Goal: Information Seeking & Learning: Learn about a topic

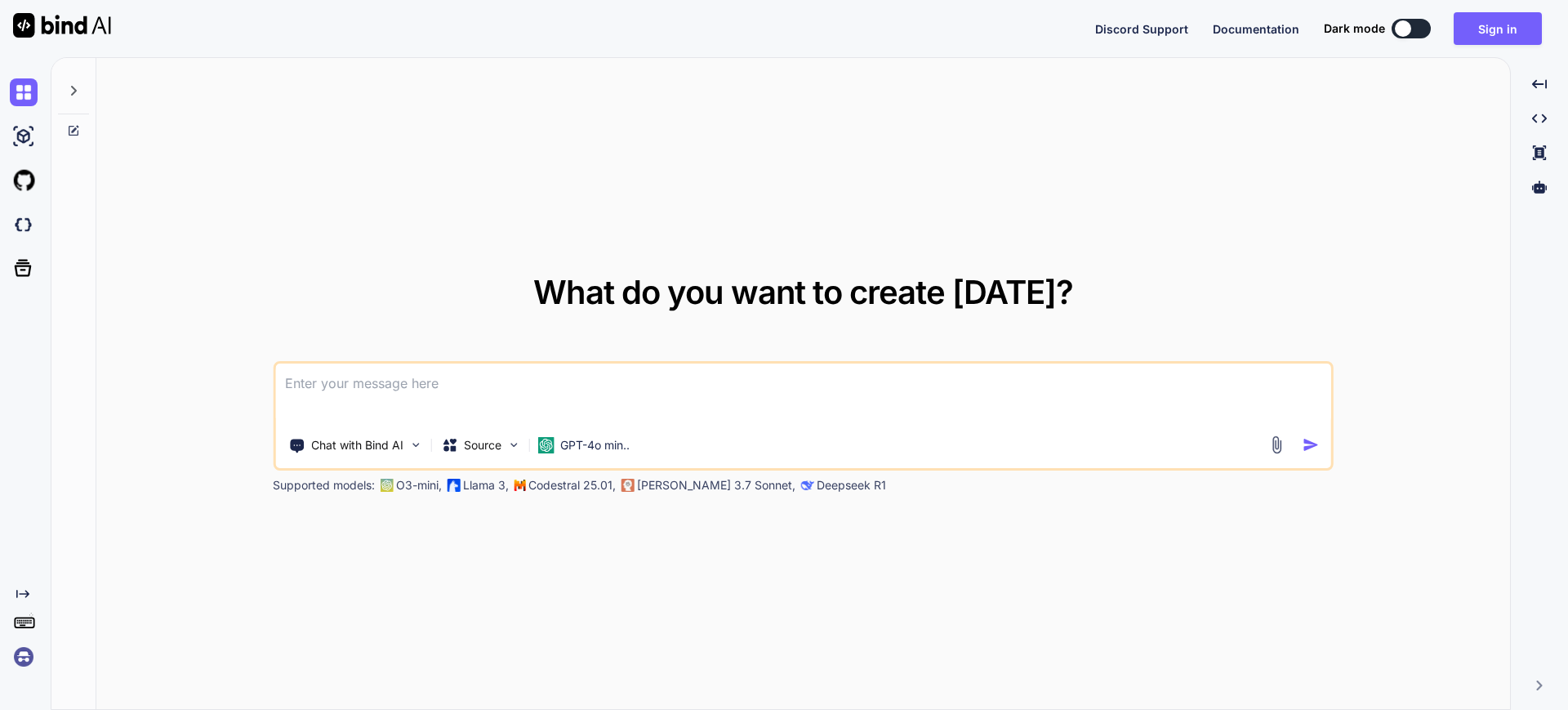
drag, startPoint x: 1407, startPoint y: 26, endPoint x: 1413, endPoint y: 34, distance: 10.0
click at [1408, 26] on div at bounding box center [1403, 29] width 16 height 16
type textarea "x"
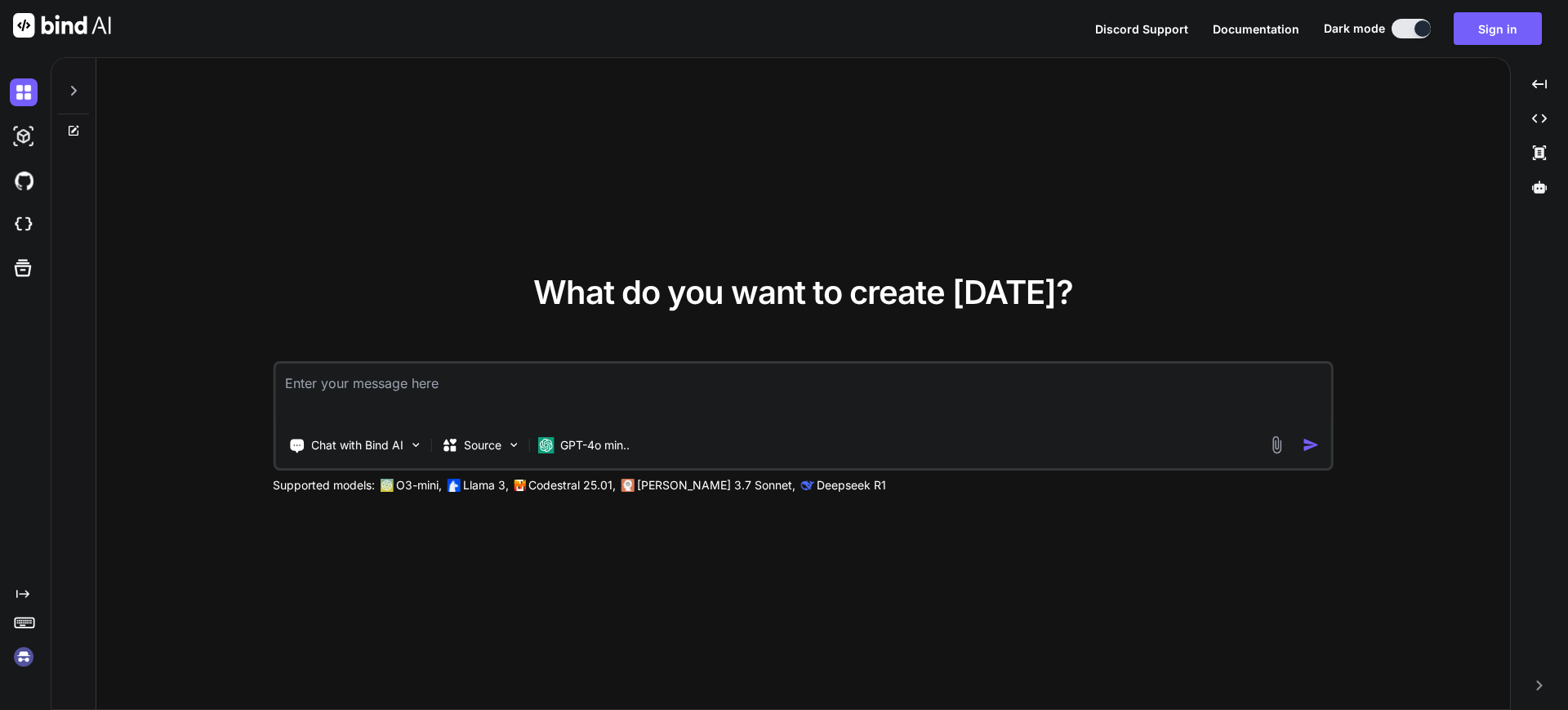
click at [427, 400] on textarea at bounding box center [803, 393] width 1056 height 60
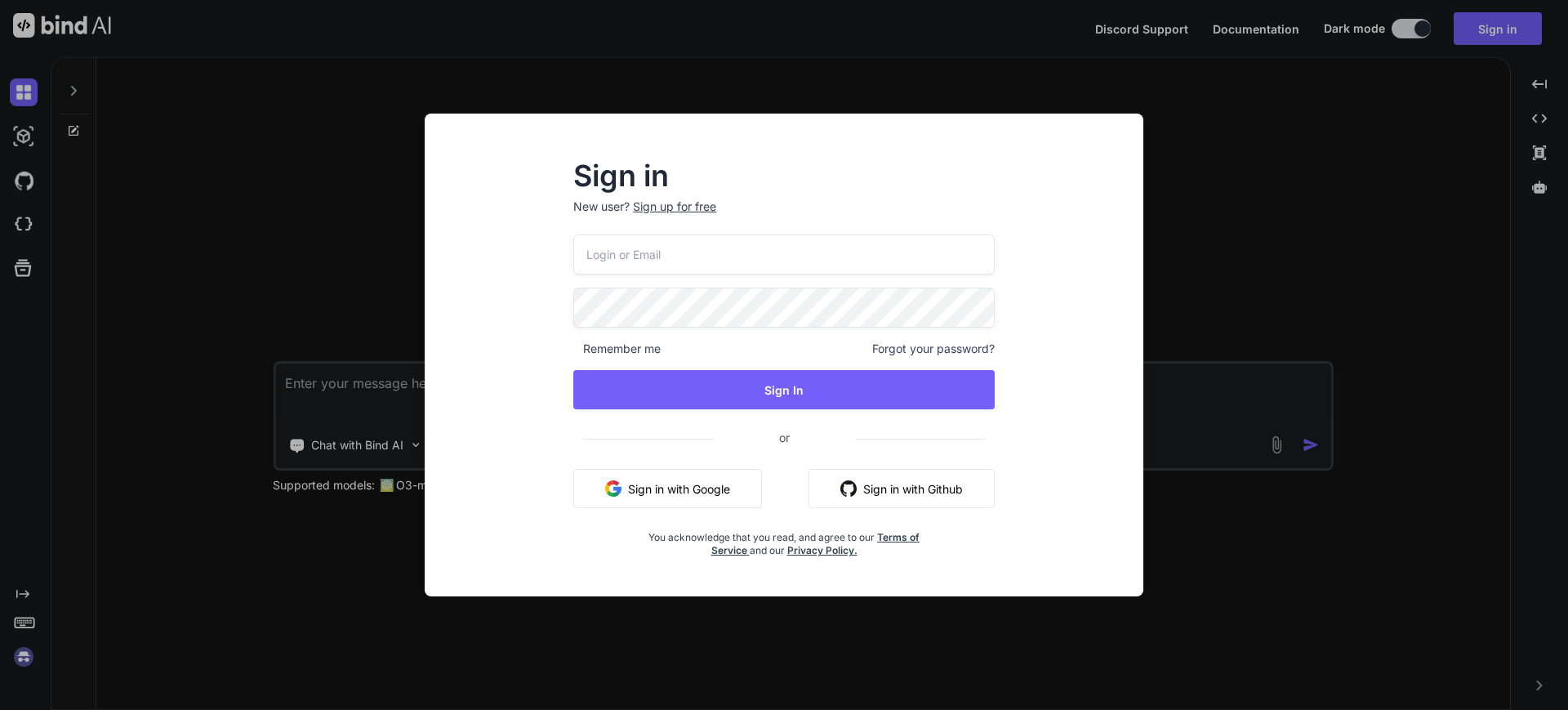
click at [699, 208] on div "Sign up for free" at bounding box center [675, 207] width 84 height 16
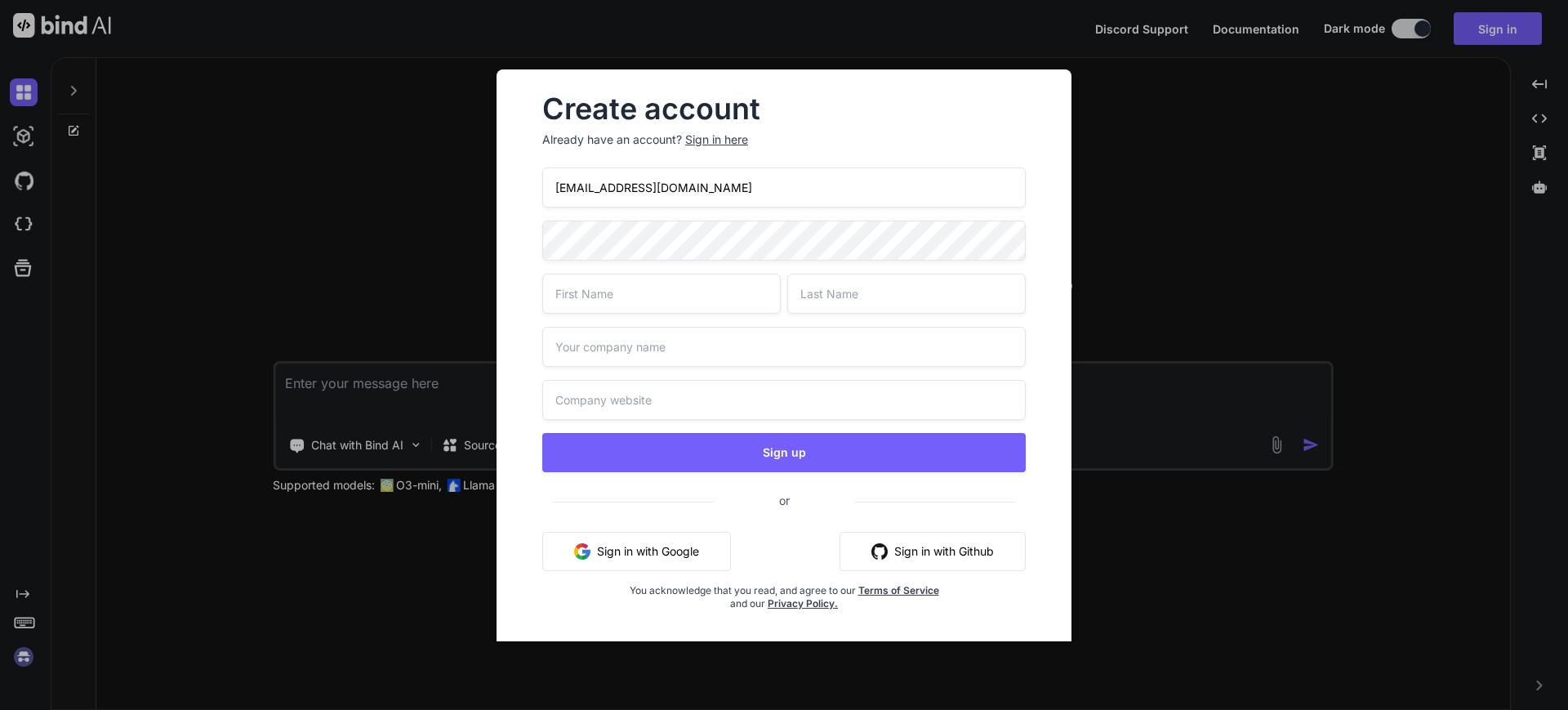
type input "[EMAIL_ADDRESS][DOMAIN_NAME]"
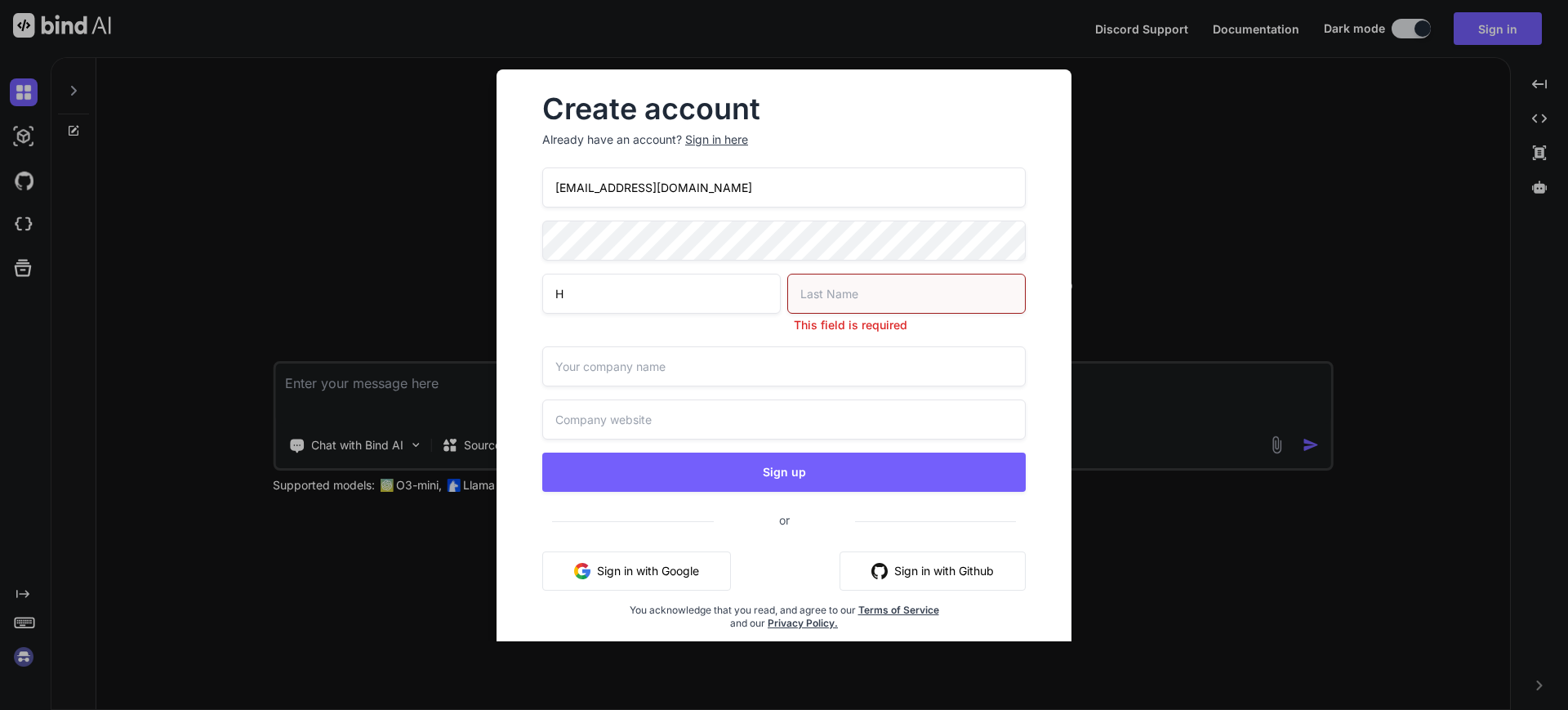
type input "H"
type input "K"
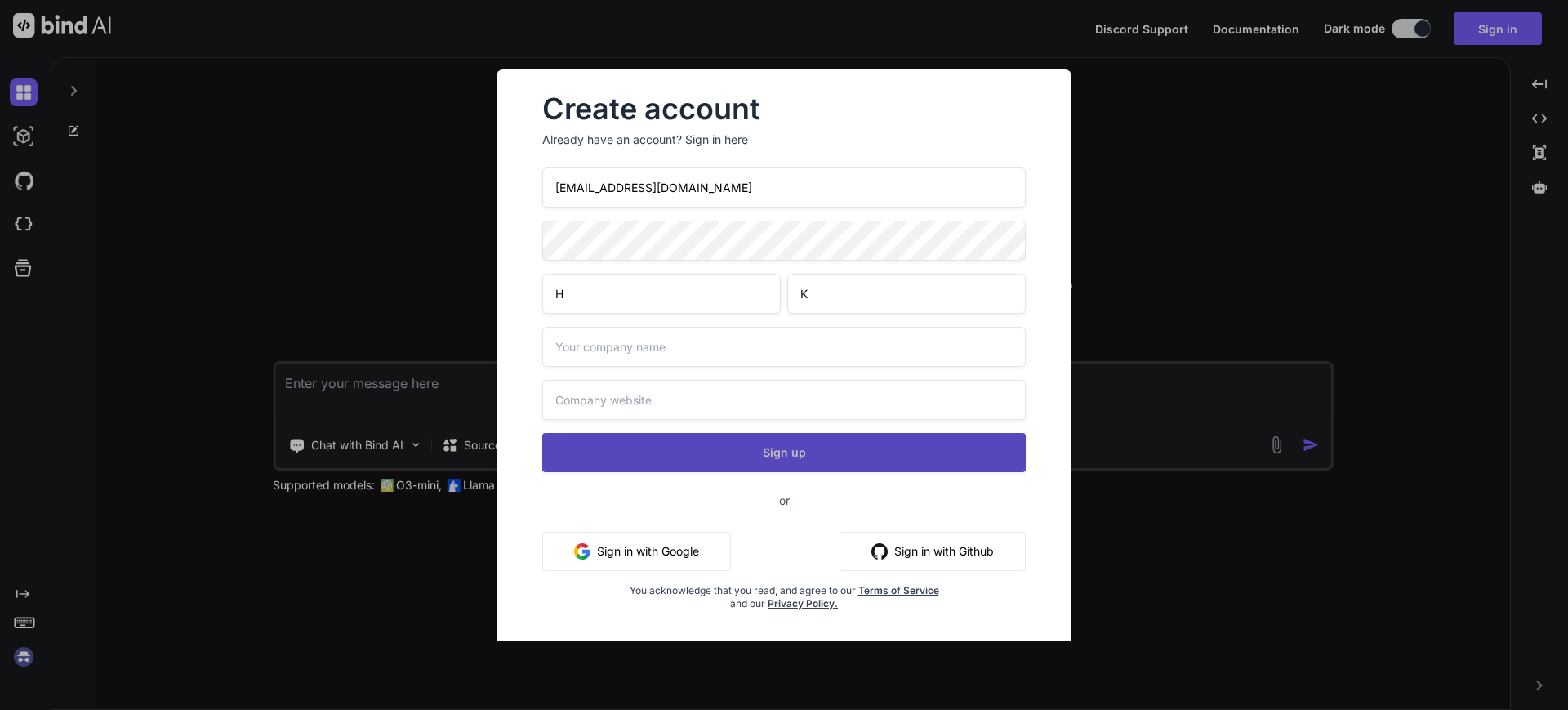
click at [743, 465] on button "Sign up" at bounding box center [784, 453] width 483 height 40
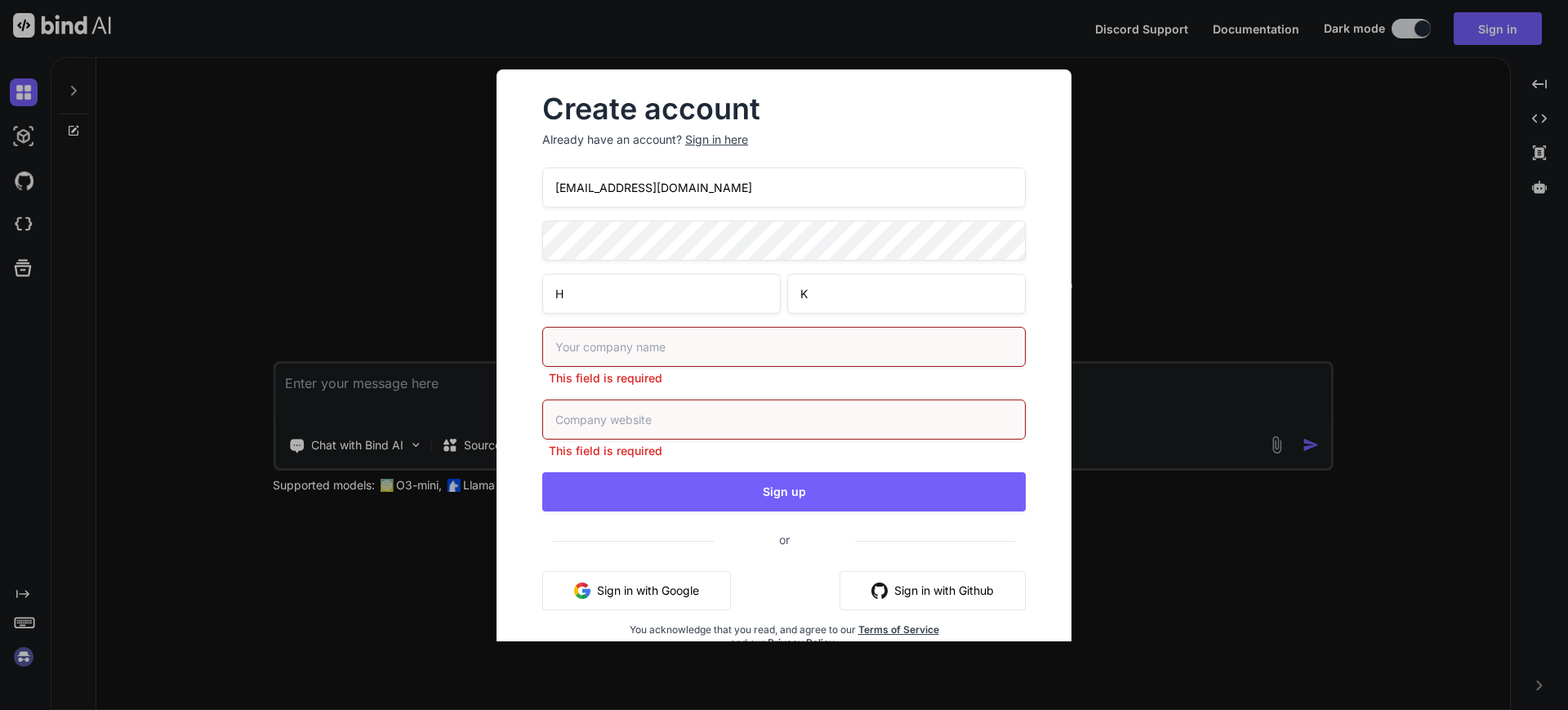
click at [686, 352] on input "text" at bounding box center [784, 346] width 483 height 40
type input "NA"
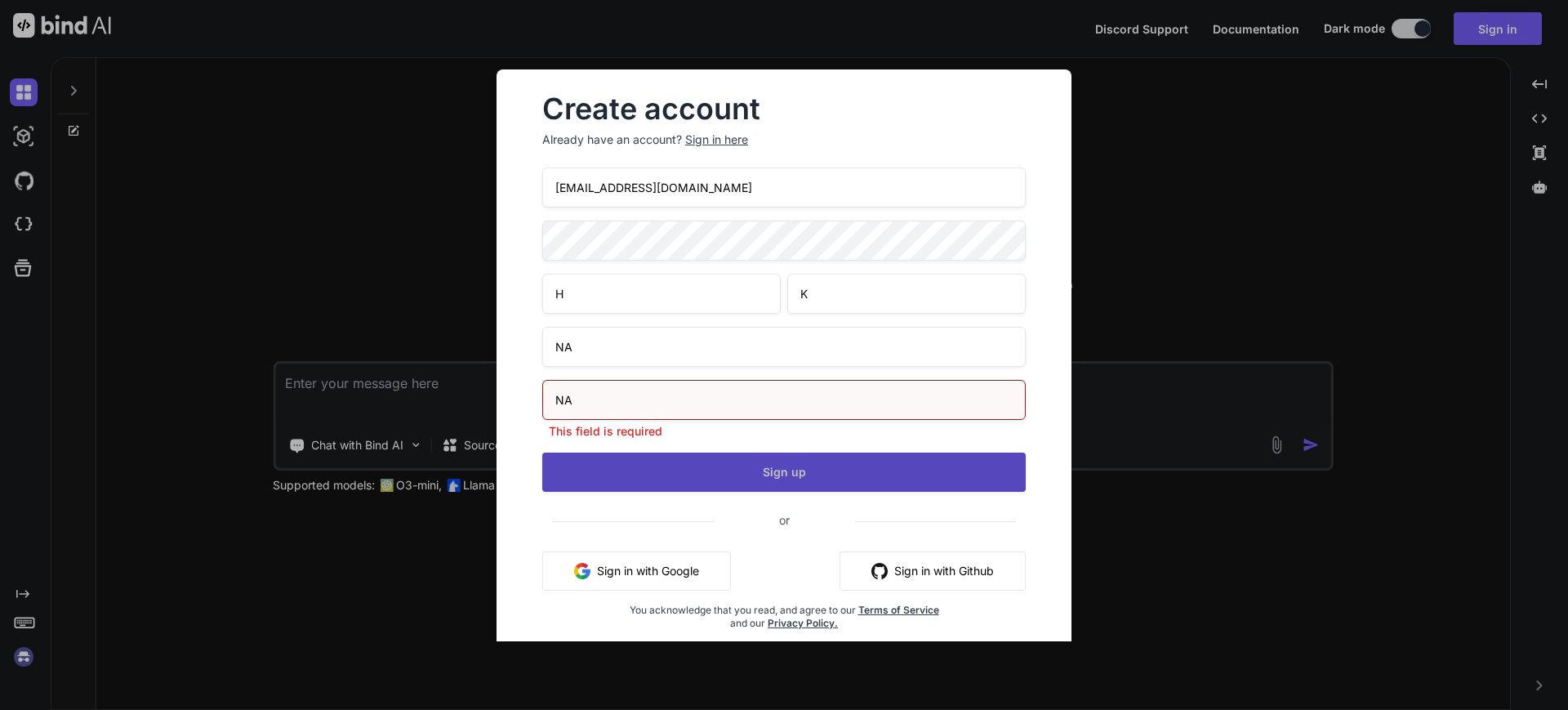
type input "NA"
click at [886, 454] on button "Sign up" at bounding box center [784, 472] width 483 height 40
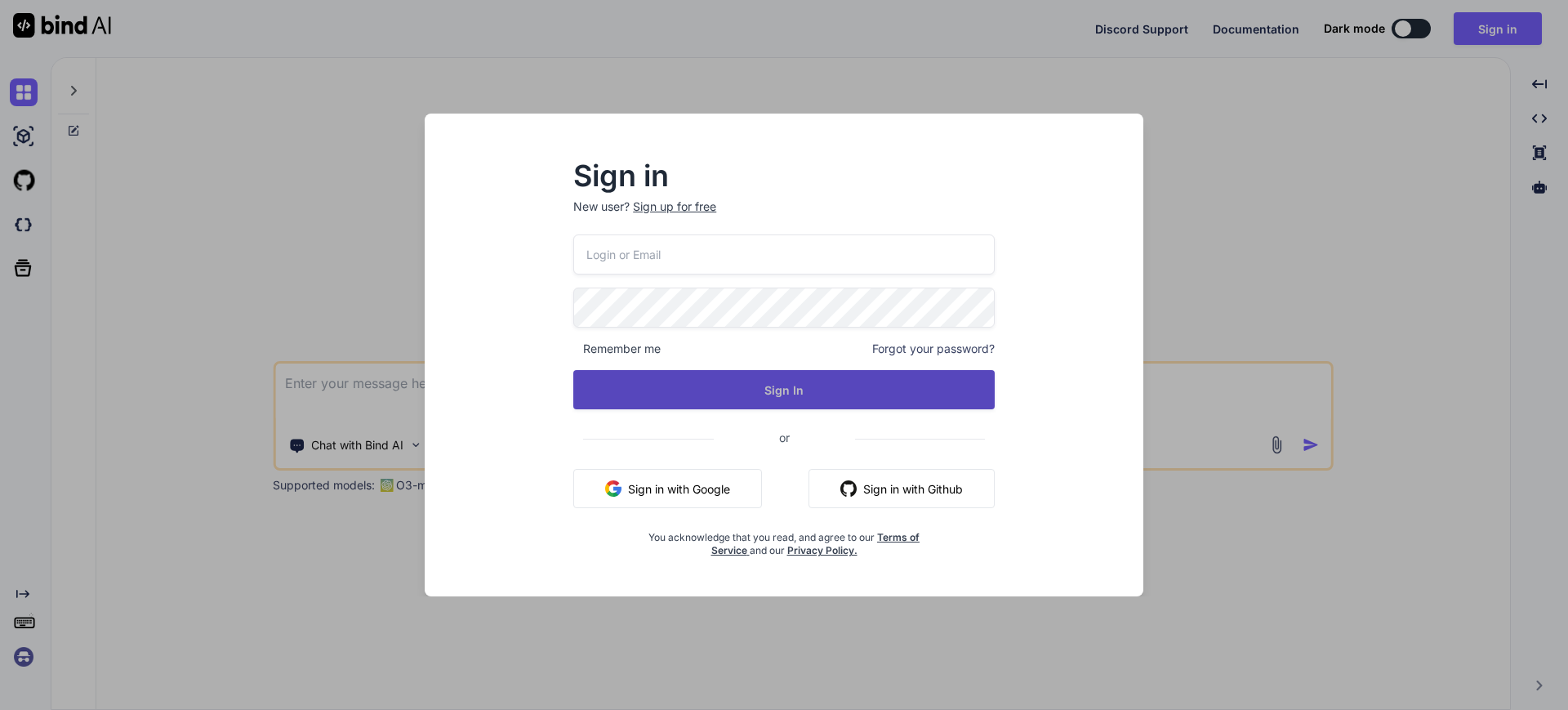
click at [662, 252] on input "email" at bounding box center [784, 255] width 421 height 40
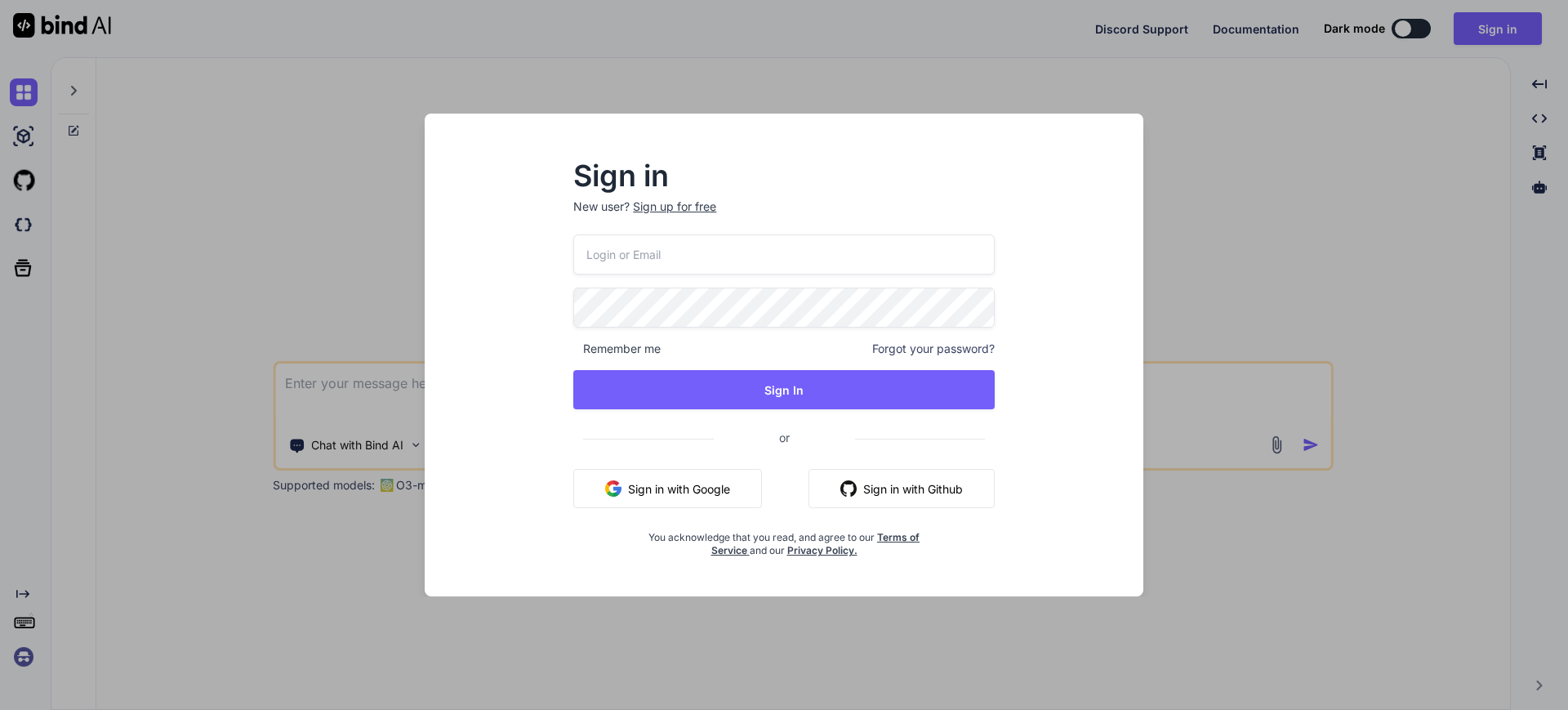
click at [964, 261] on input "email" at bounding box center [784, 255] width 421 height 40
type input "[EMAIL_ADDRESS][DOMAIN_NAME]"
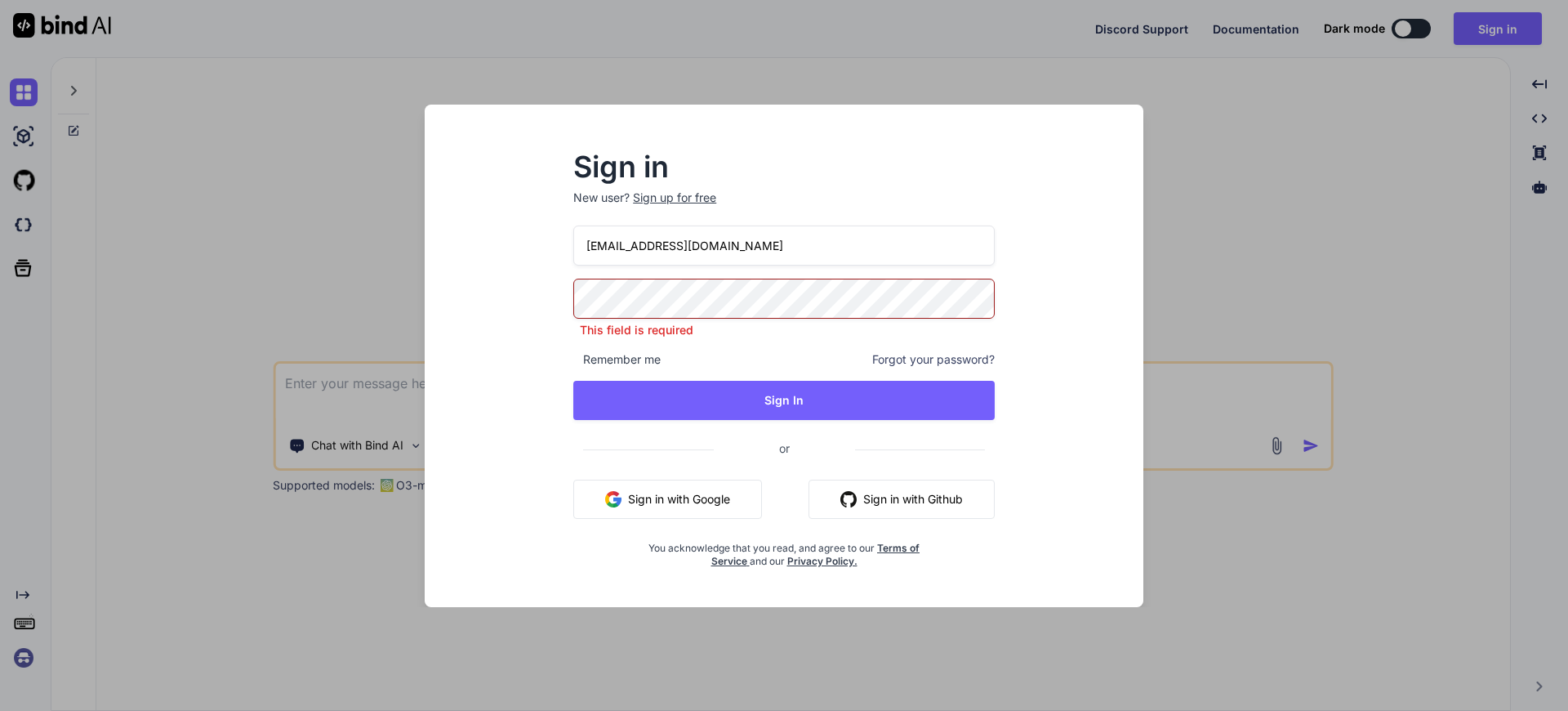
click at [904, 361] on span "Forgot your password?" at bounding box center [934, 359] width 122 height 16
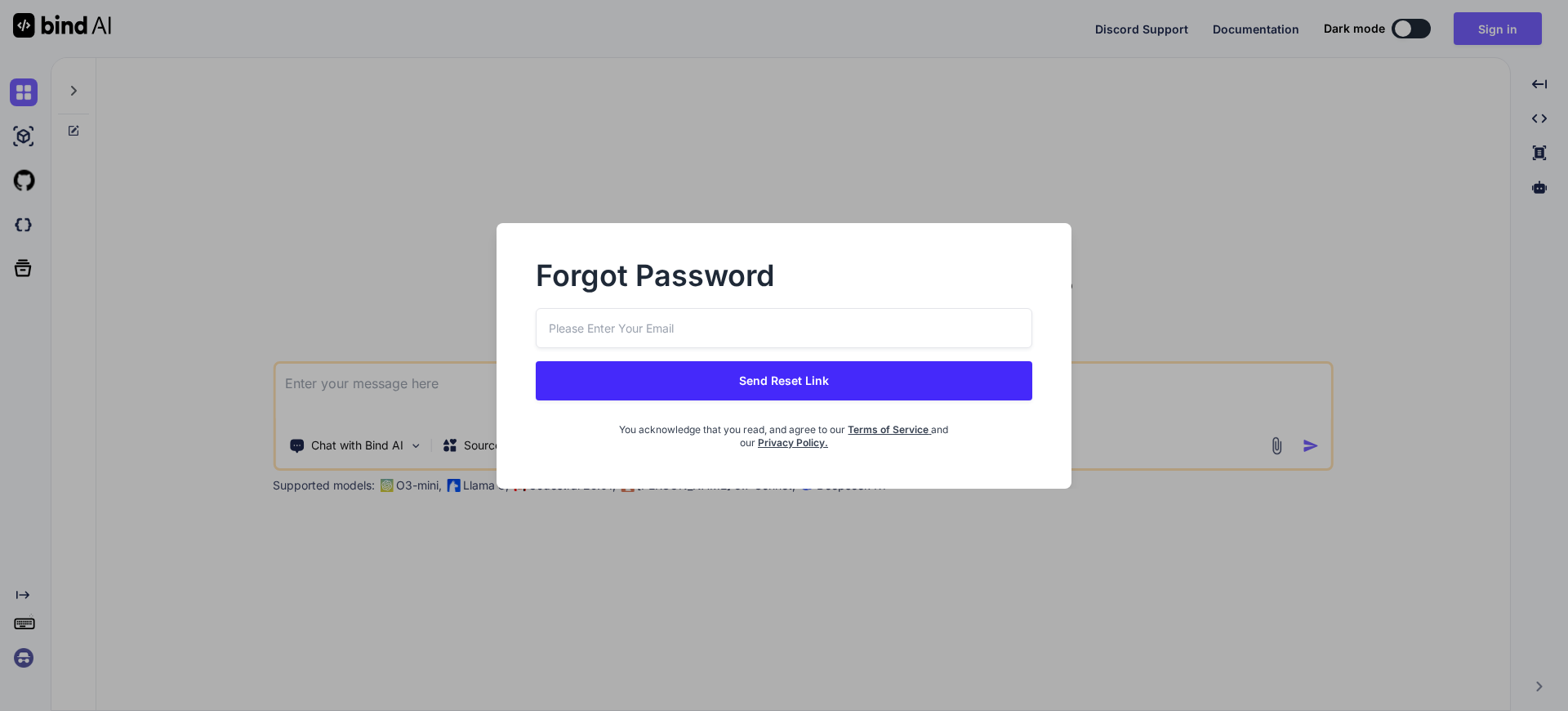
click at [775, 330] on input "email" at bounding box center [784, 328] width 497 height 40
type input "[EMAIL_ADDRESS][DOMAIN_NAME]"
click at [730, 382] on button "Send Reset Link" at bounding box center [784, 381] width 497 height 40
click at [798, 379] on button "Send Reset Link" at bounding box center [784, 381] width 497 height 40
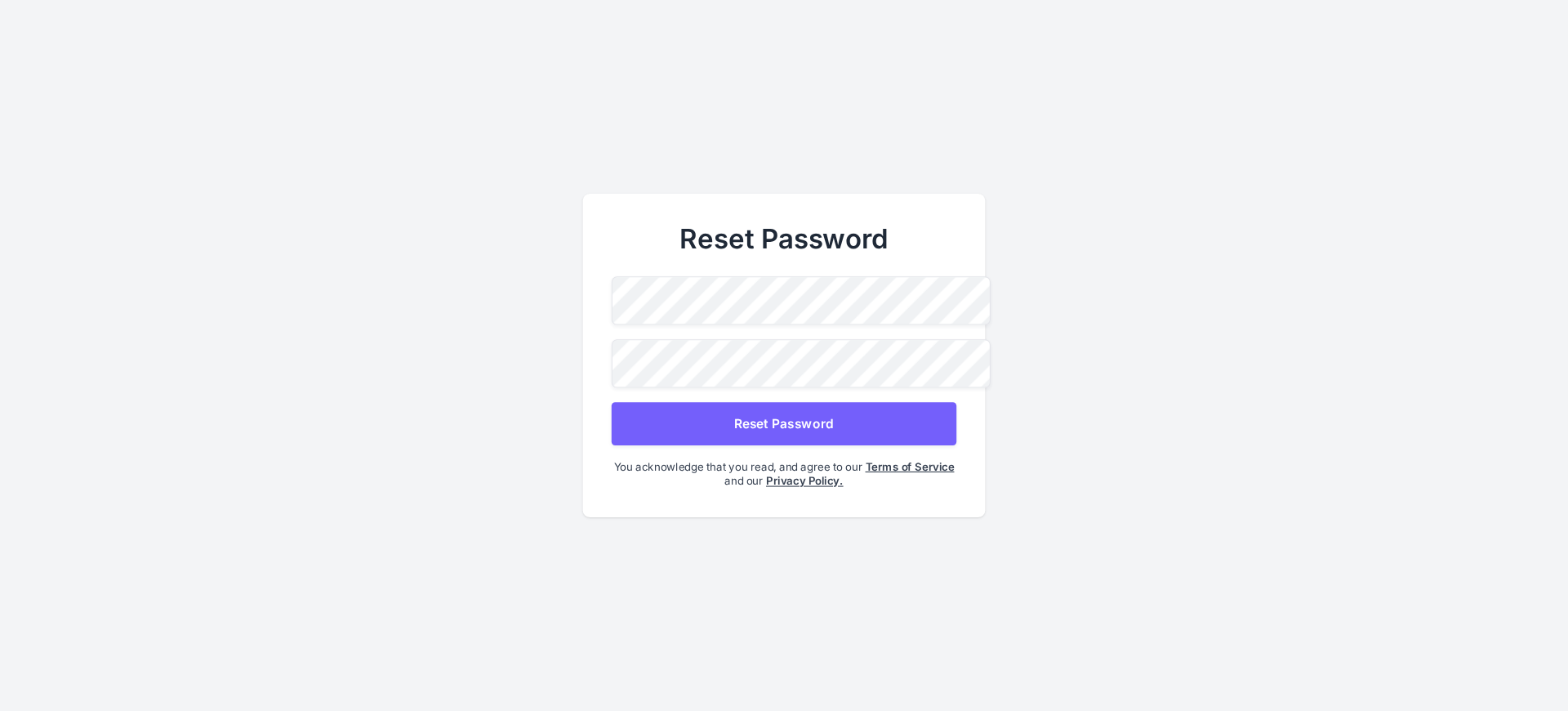
click at [733, 429] on button "Reset Password" at bounding box center [784, 424] width 345 height 43
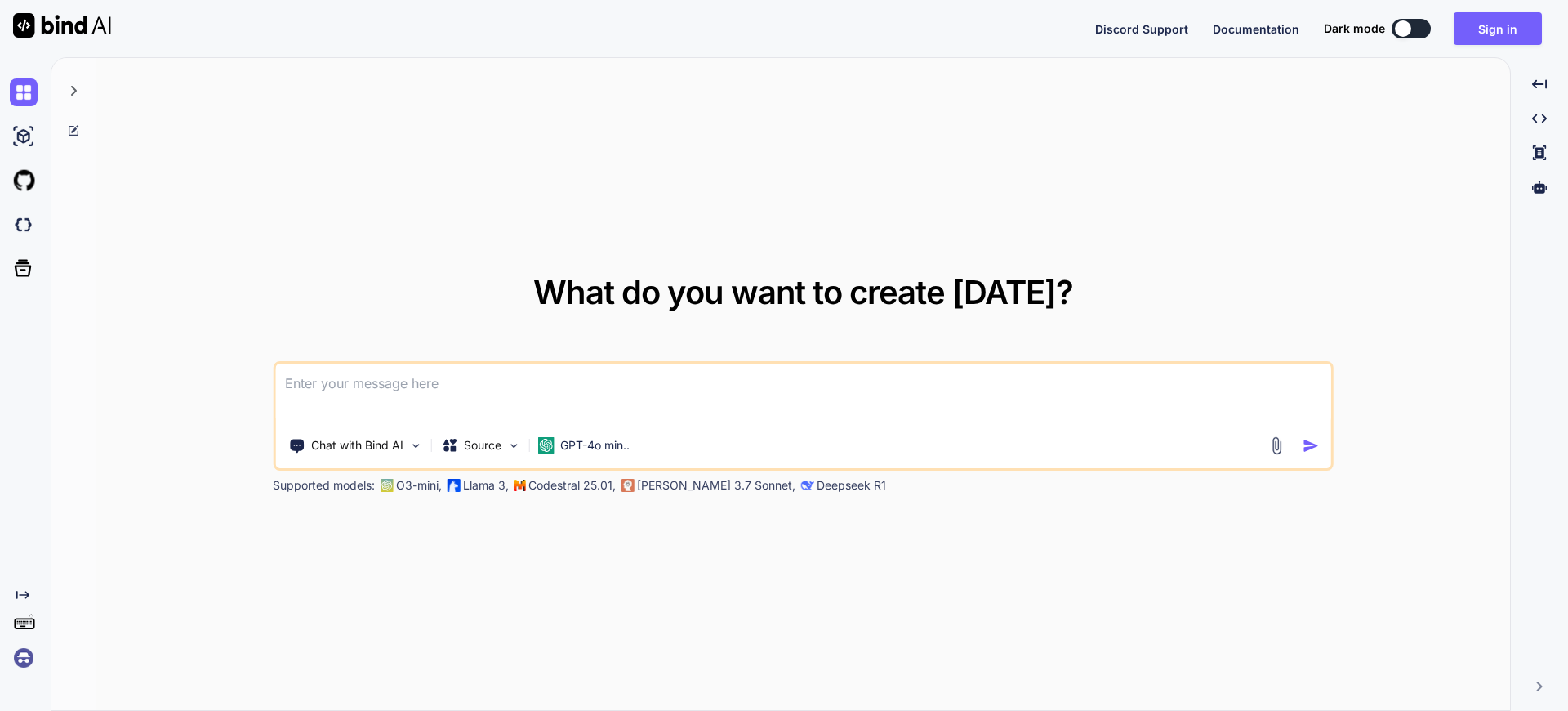
click at [1414, 20] on button at bounding box center [1411, 29] width 40 height 20
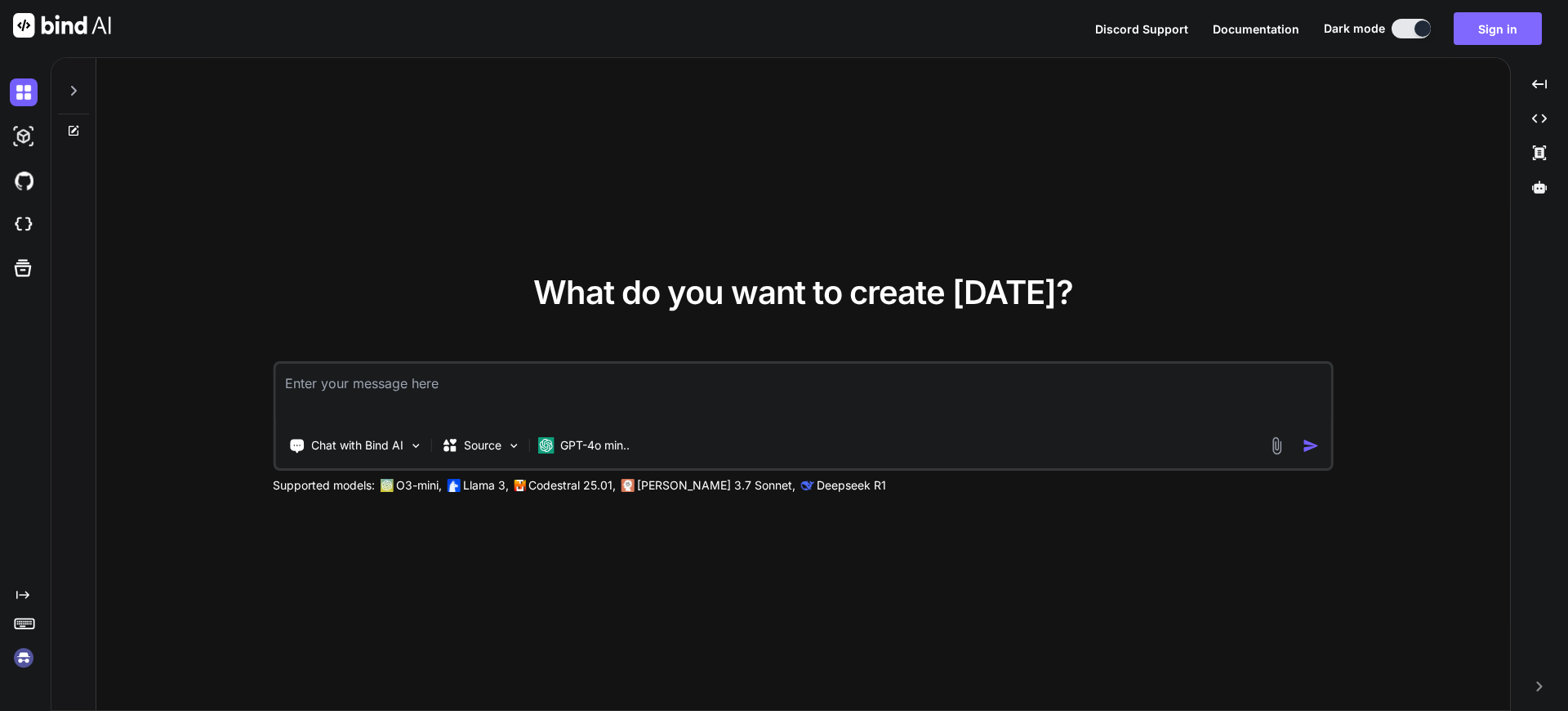
click at [1483, 25] on button "Sign in" at bounding box center [1498, 29] width 88 height 32
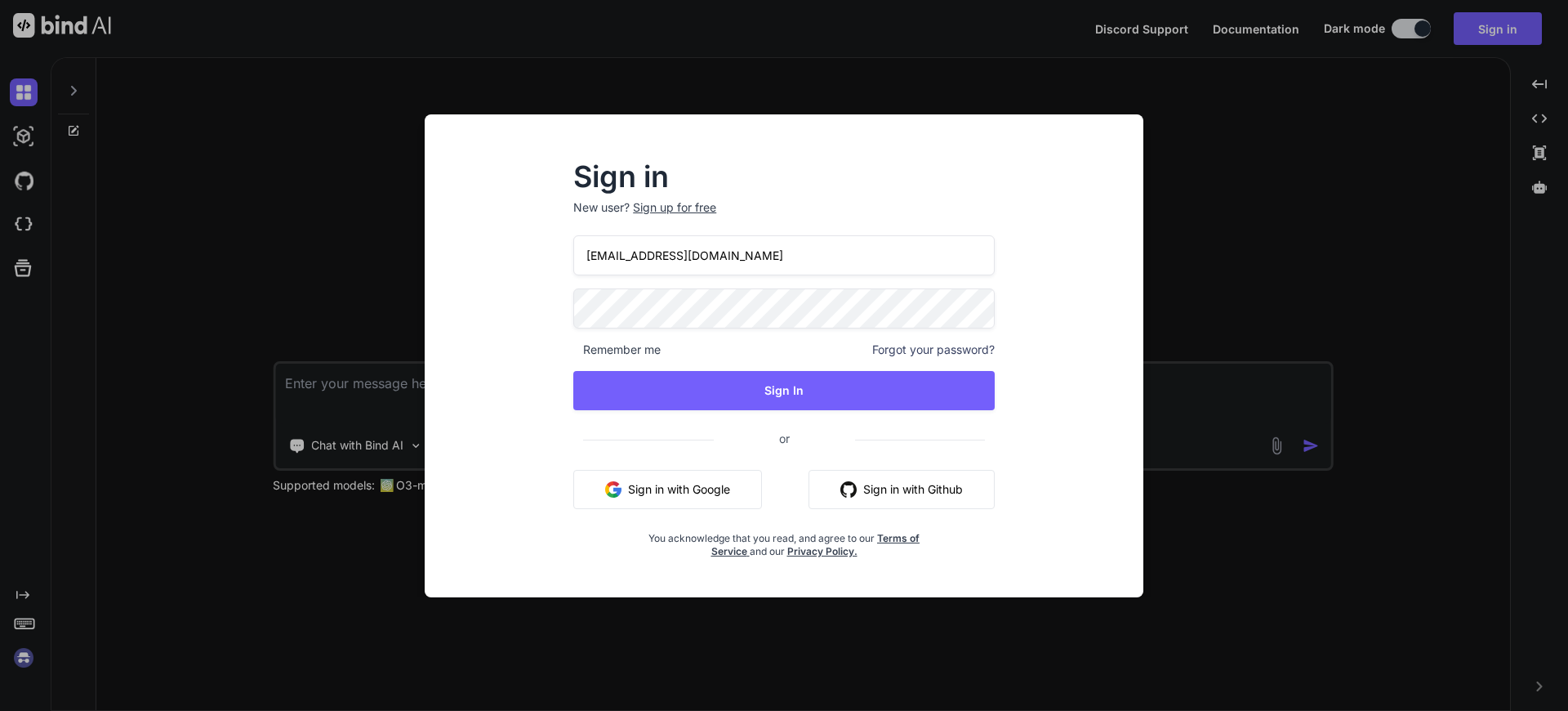
type input "[EMAIL_ADDRESS][DOMAIN_NAME]"
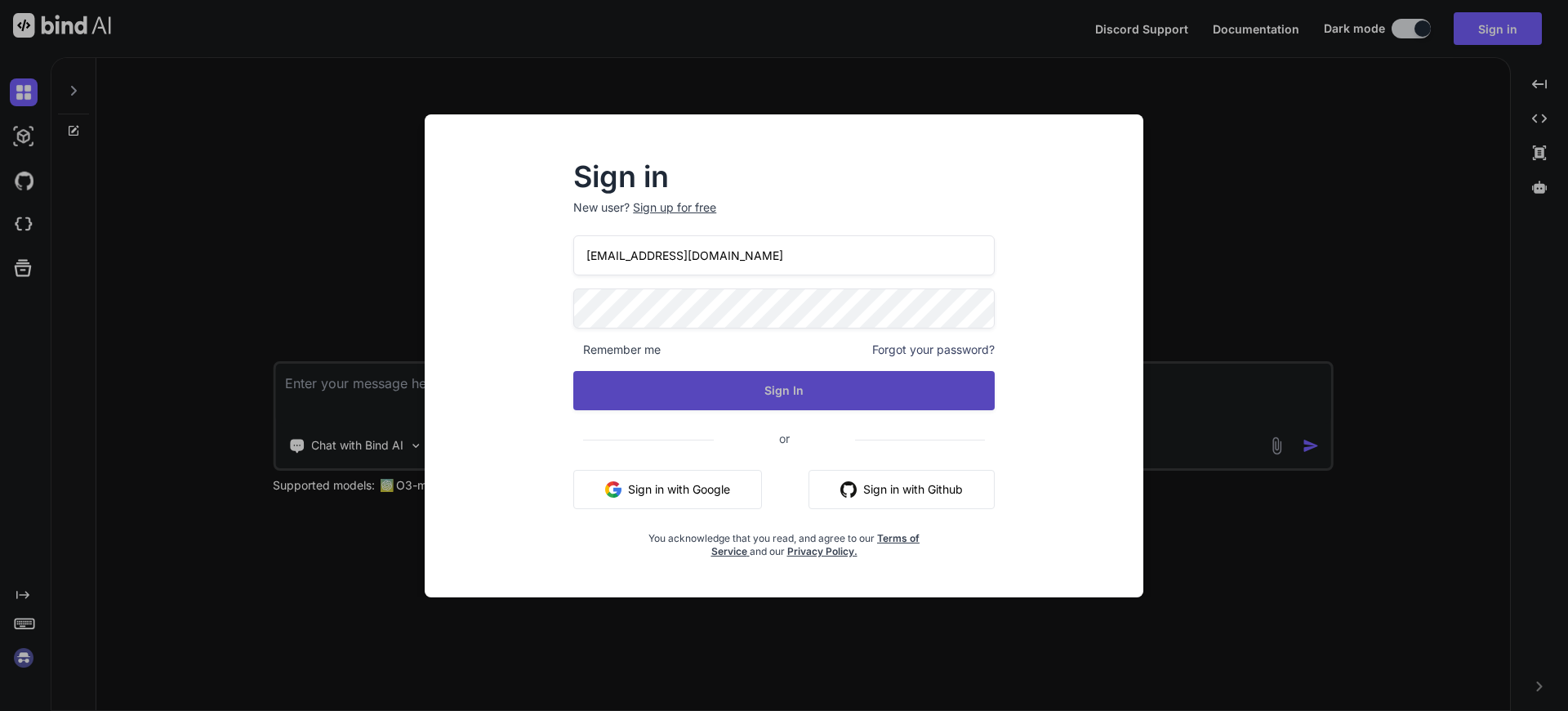
click at [781, 394] on button "Sign In" at bounding box center [784, 391] width 421 height 40
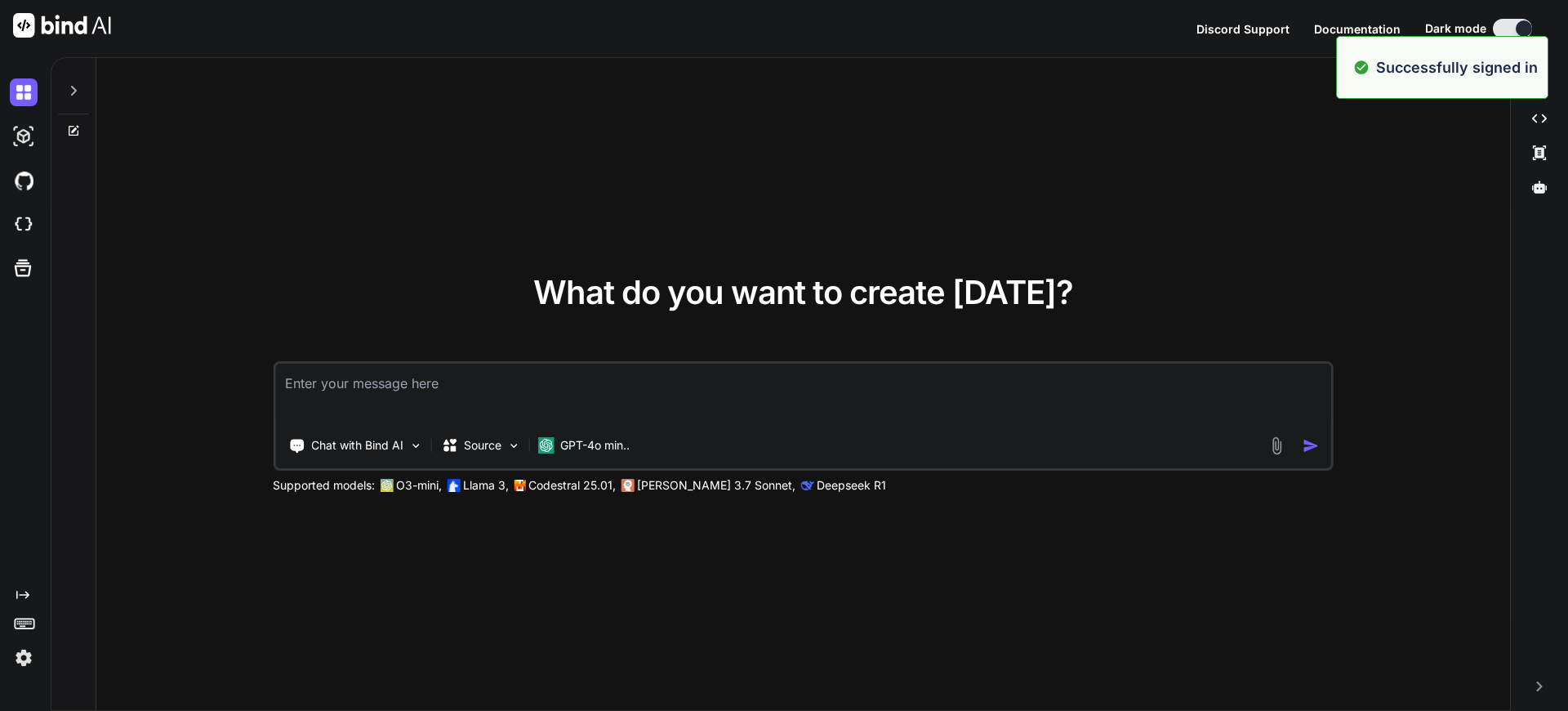
click at [497, 391] on textarea at bounding box center [803, 393] width 1056 height 60
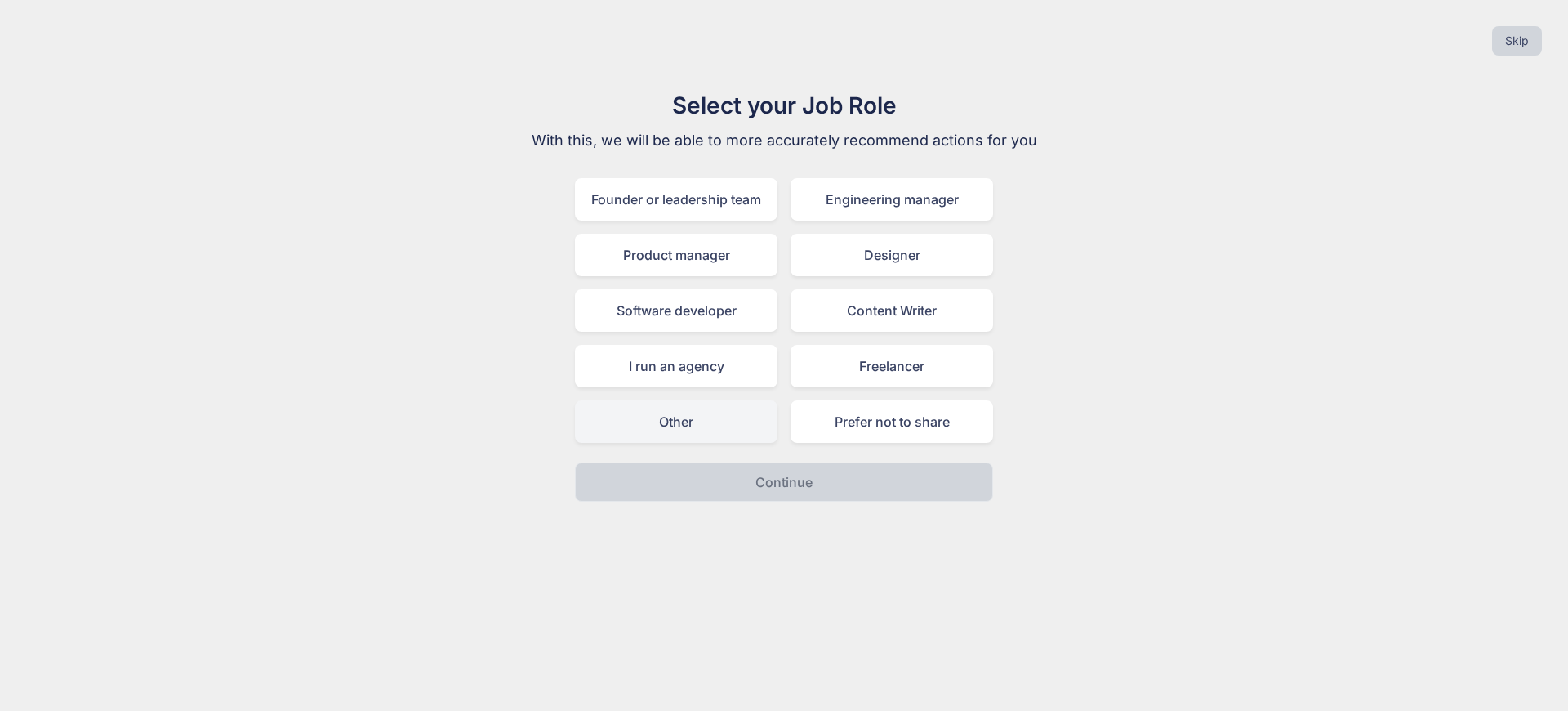
click at [714, 421] on div "Other" at bounding box center [676, 421] width 202 height 42
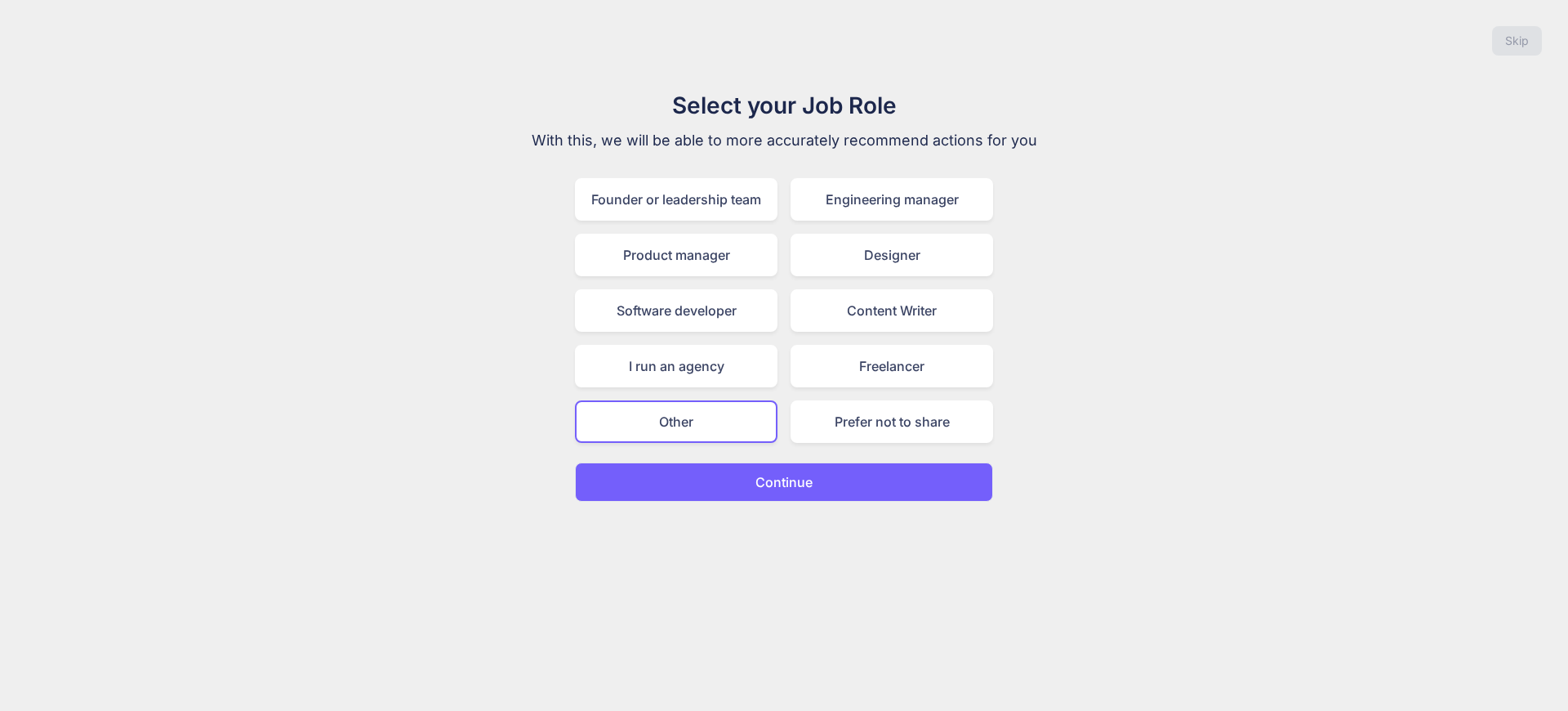
click at [769, 484] on p "Continue" at bounding box center [784, 482] width 58 height 20
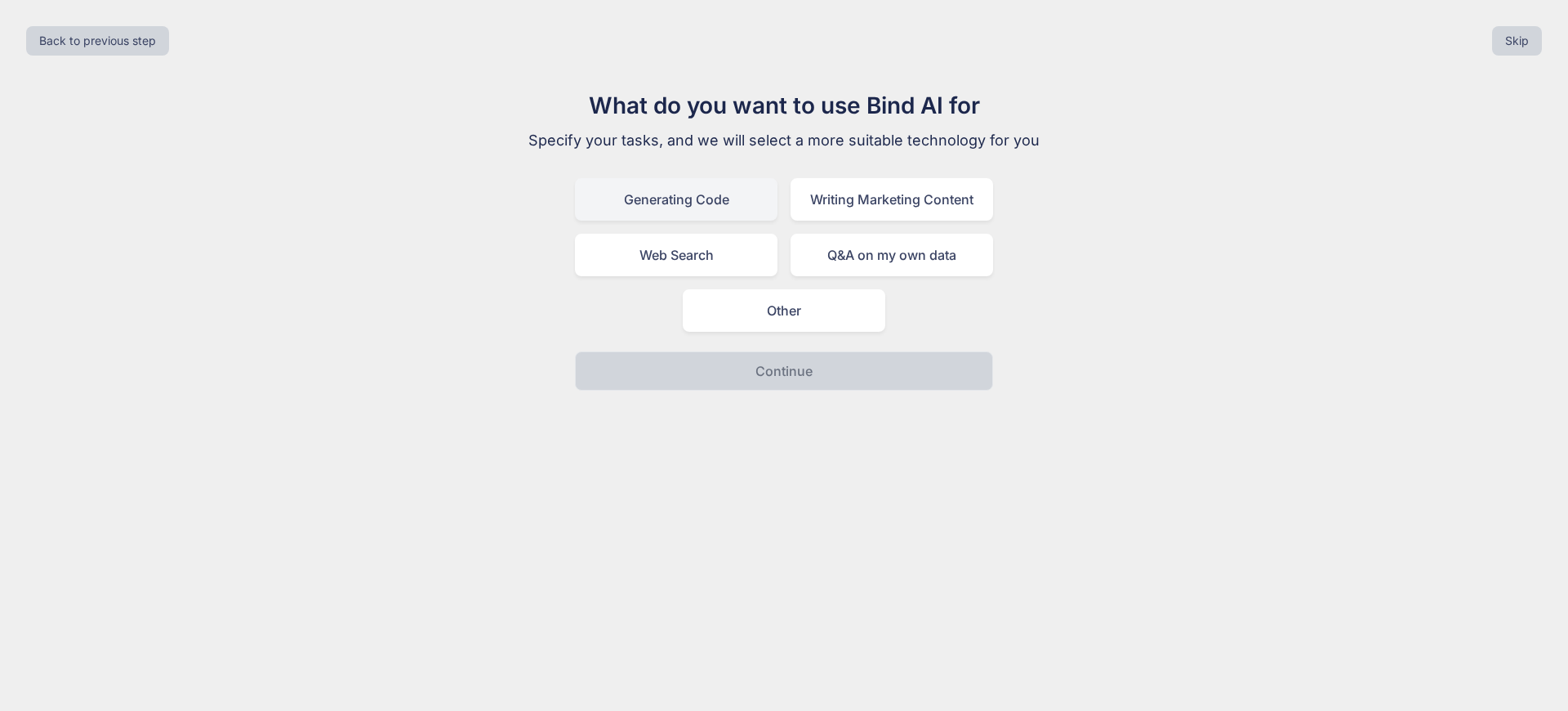
click at [728, 197] on div "Generating Code" at bounding box center [676, 199] width 202 height 42
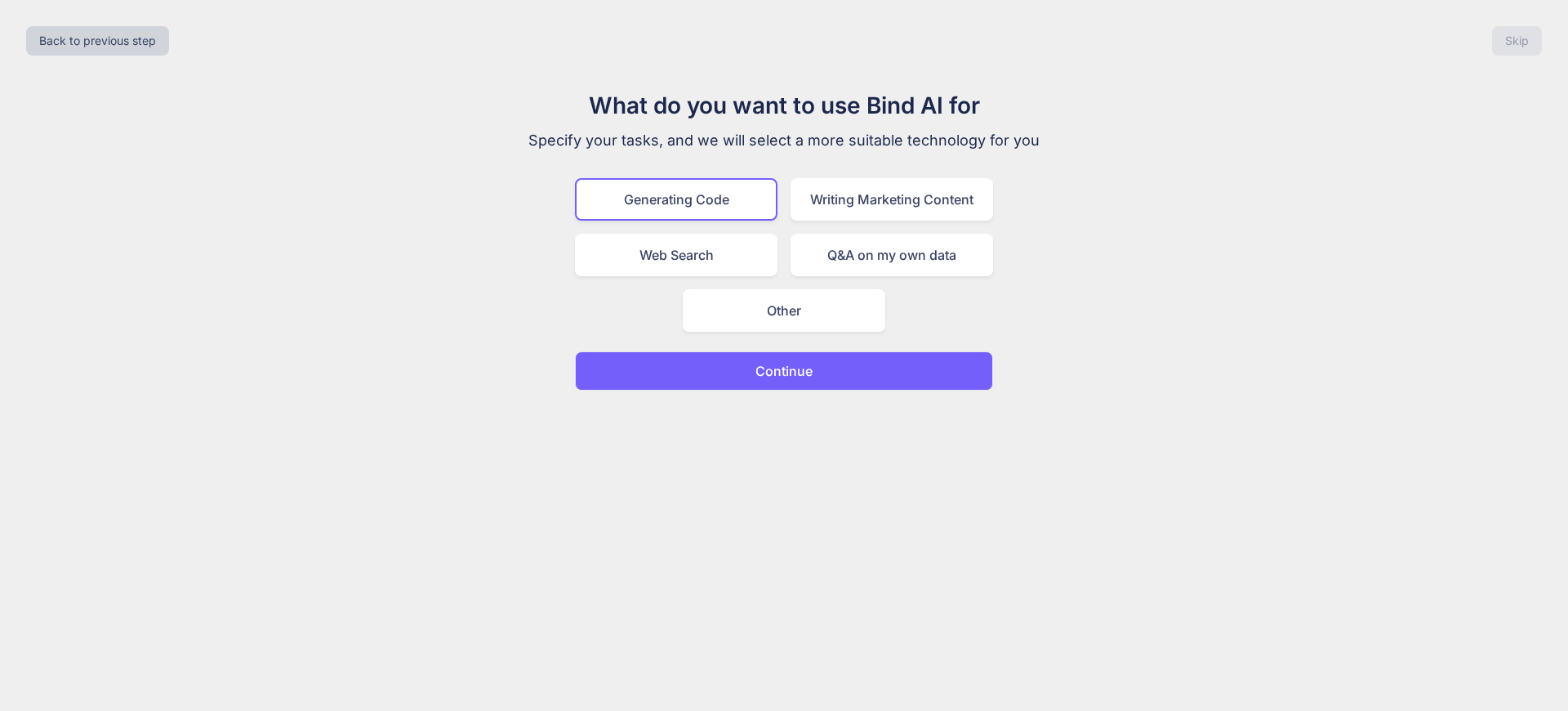
click at [840, 369] on button "Continue" at bounding box center [784, 371] width 418 height 40
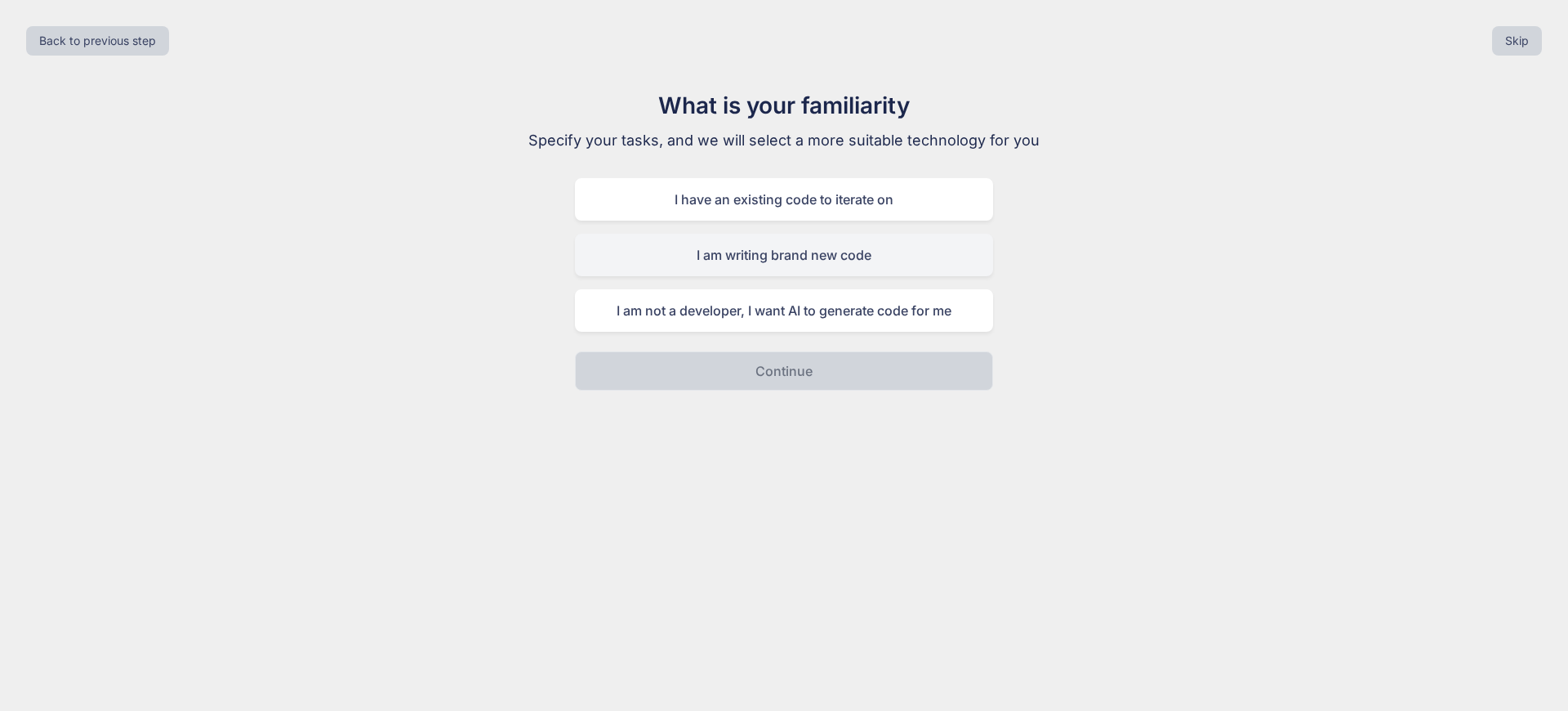
click at [806, 256] on div "I am writing brand new code" at bounding box center [784, 255] width 418 height 42
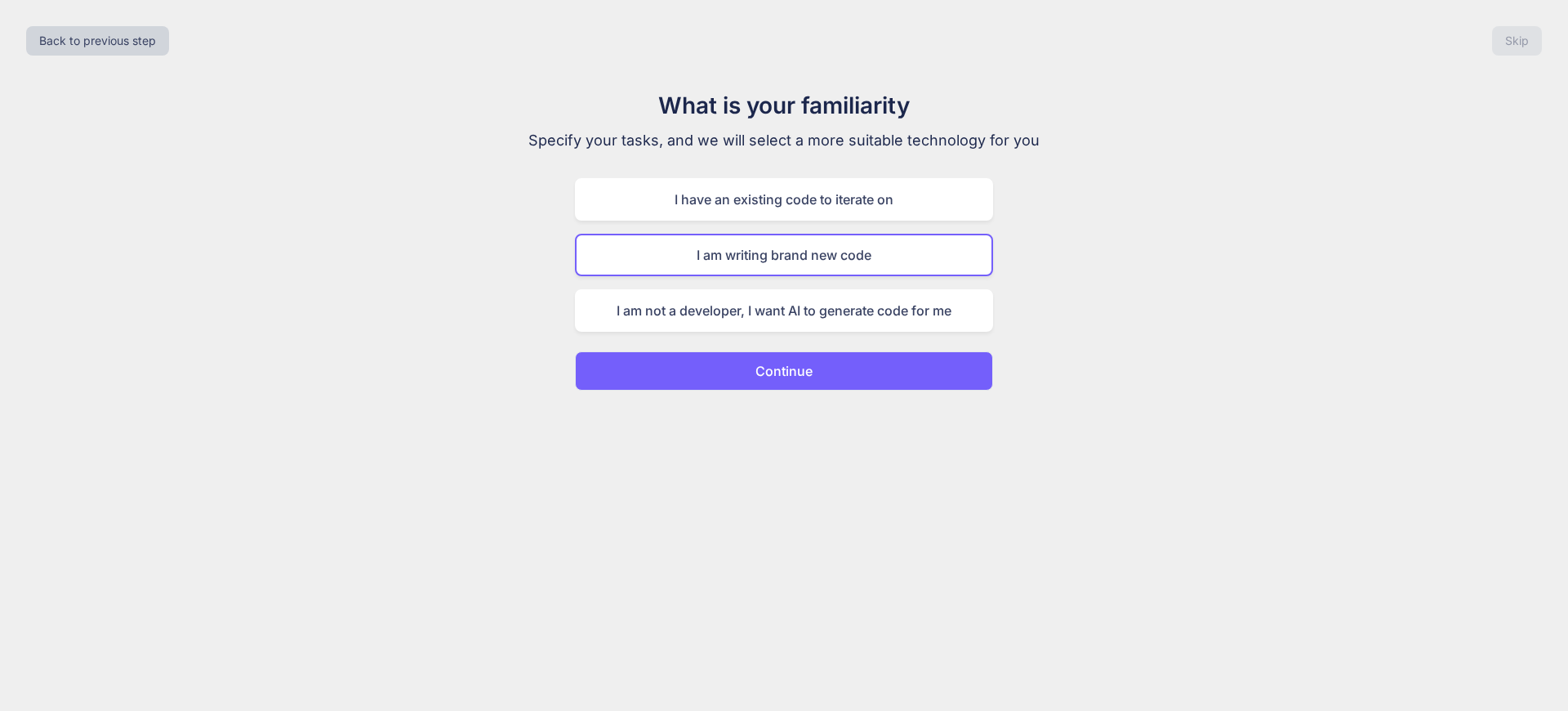
click at [851, 365] on button "Continue" at bounding box center [784, 371] width 418 height 40
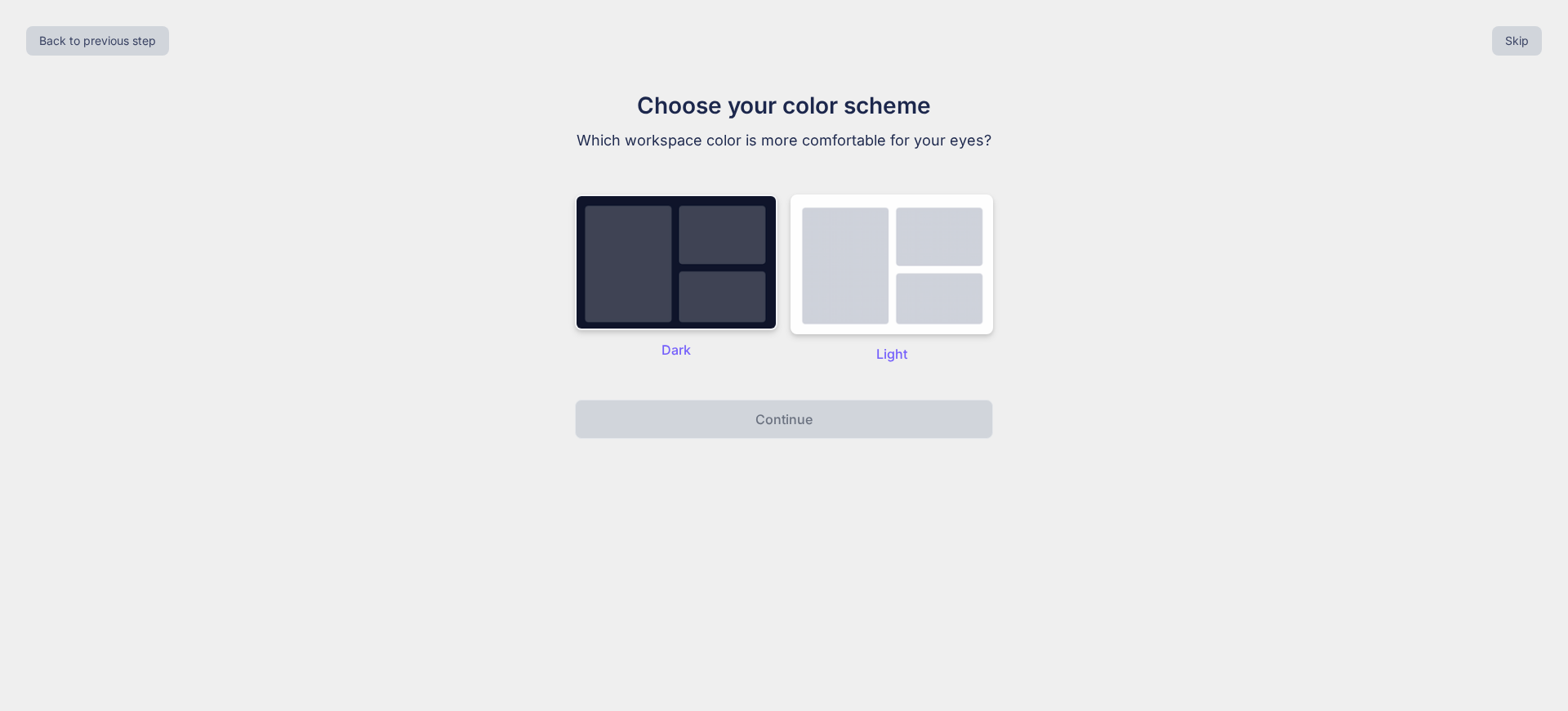
click at [689, 330] on img at bounding box center [676, 262] width 202 height 136
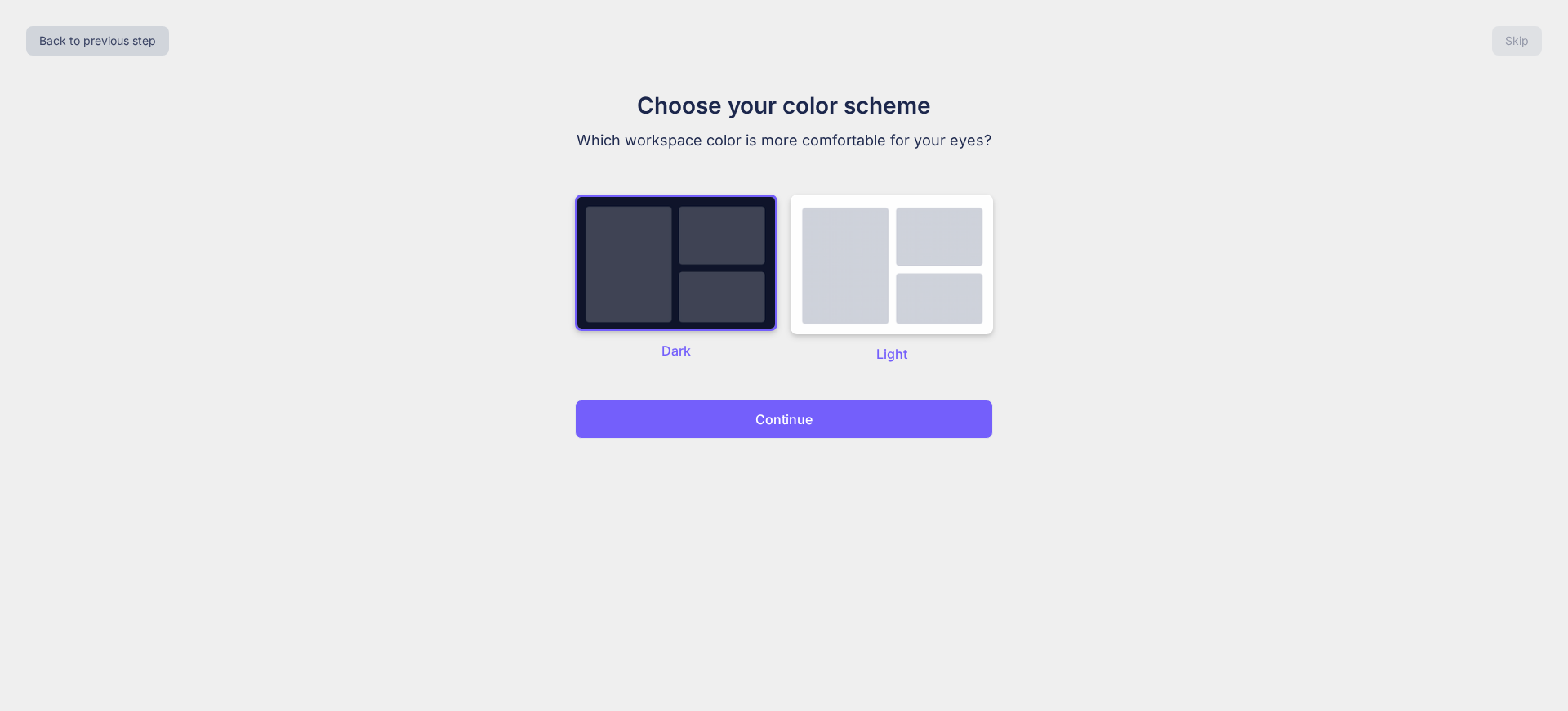
click at [782, 429] on p "Continue" at bounding box center [784, 419] width 58 height 20
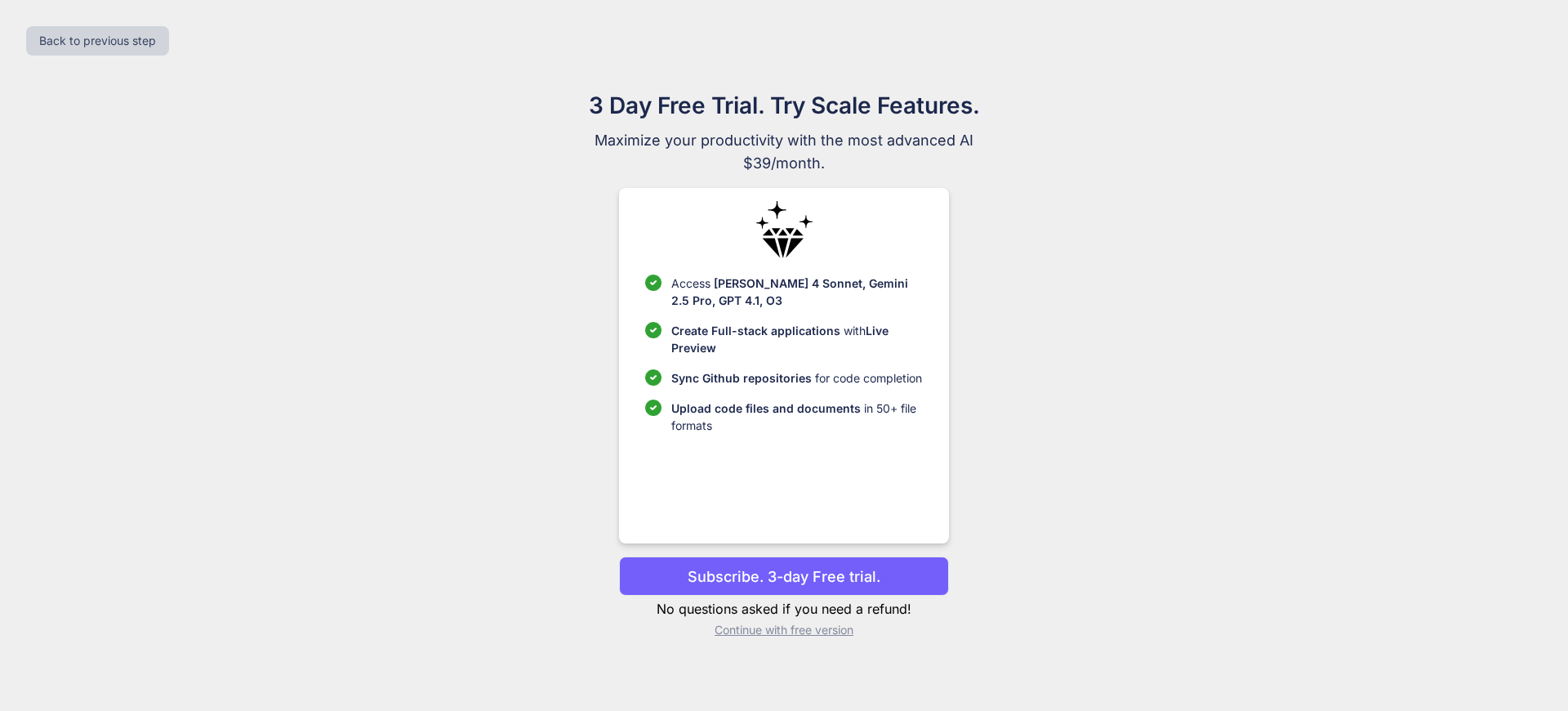
click at [810, 634] on p "Continue with free version" at bounding box center [784, 630] width 329 height 16
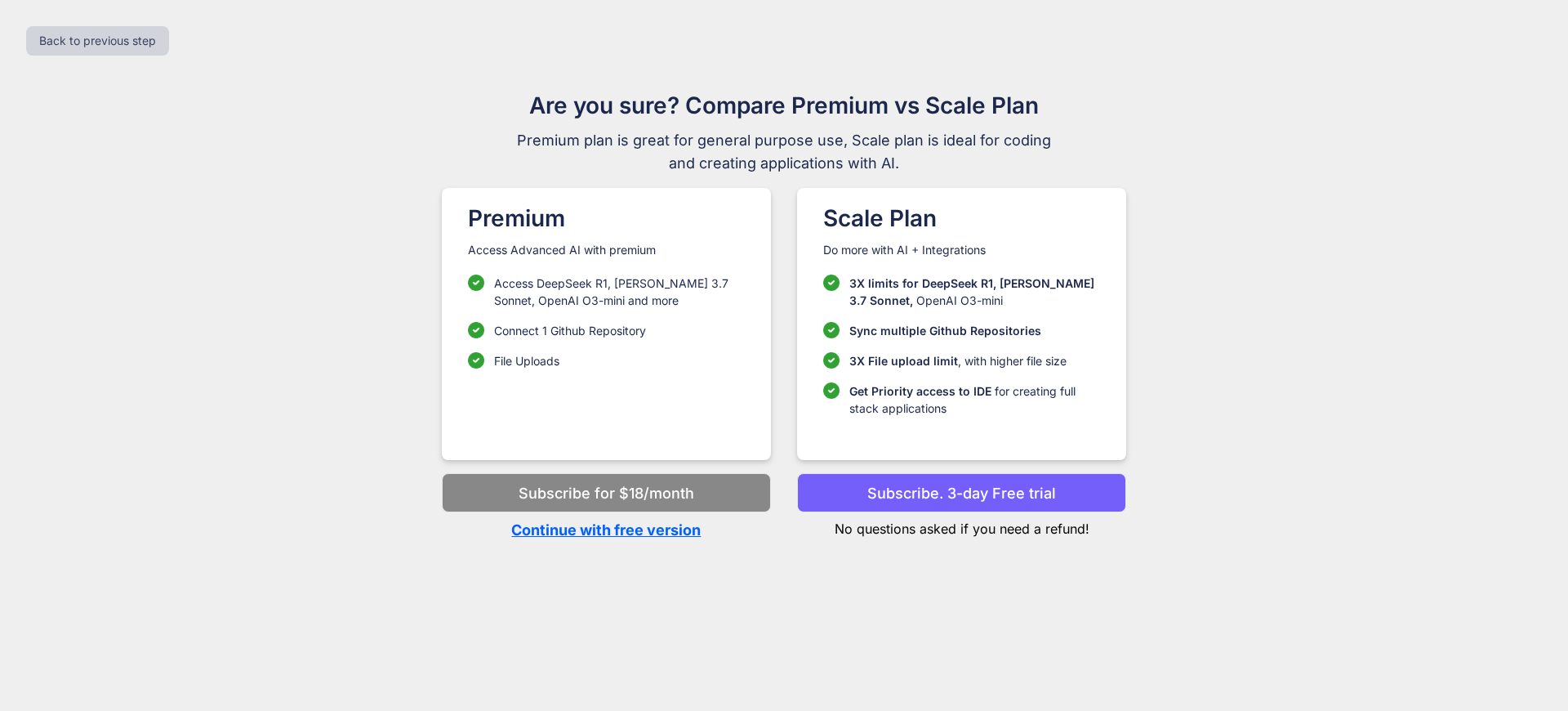
click at [657, 531] on p "Continue with free version" at bounding box center [606, 529] width 329 height 22
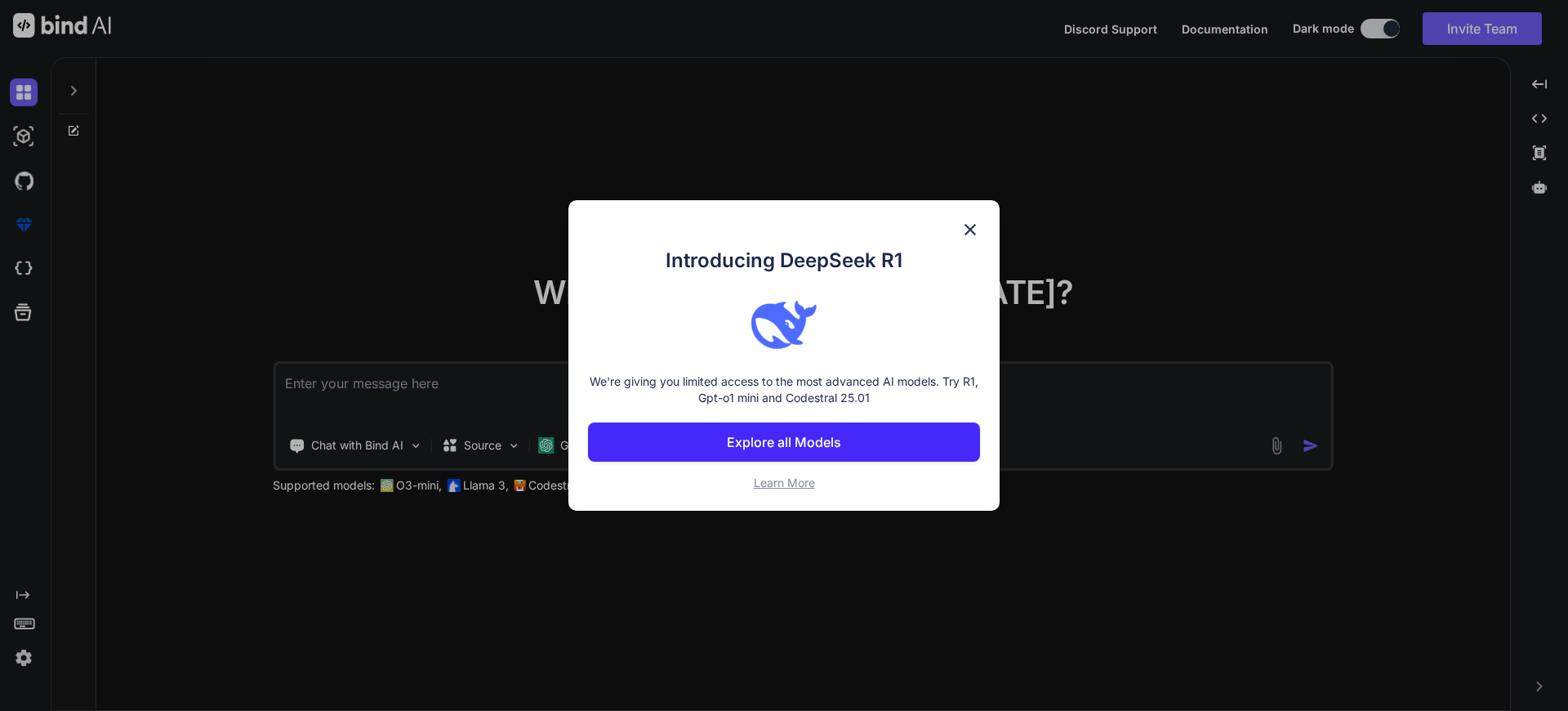
click at [966, 228] on img at bounding box center [971, 230] width 20 height 20
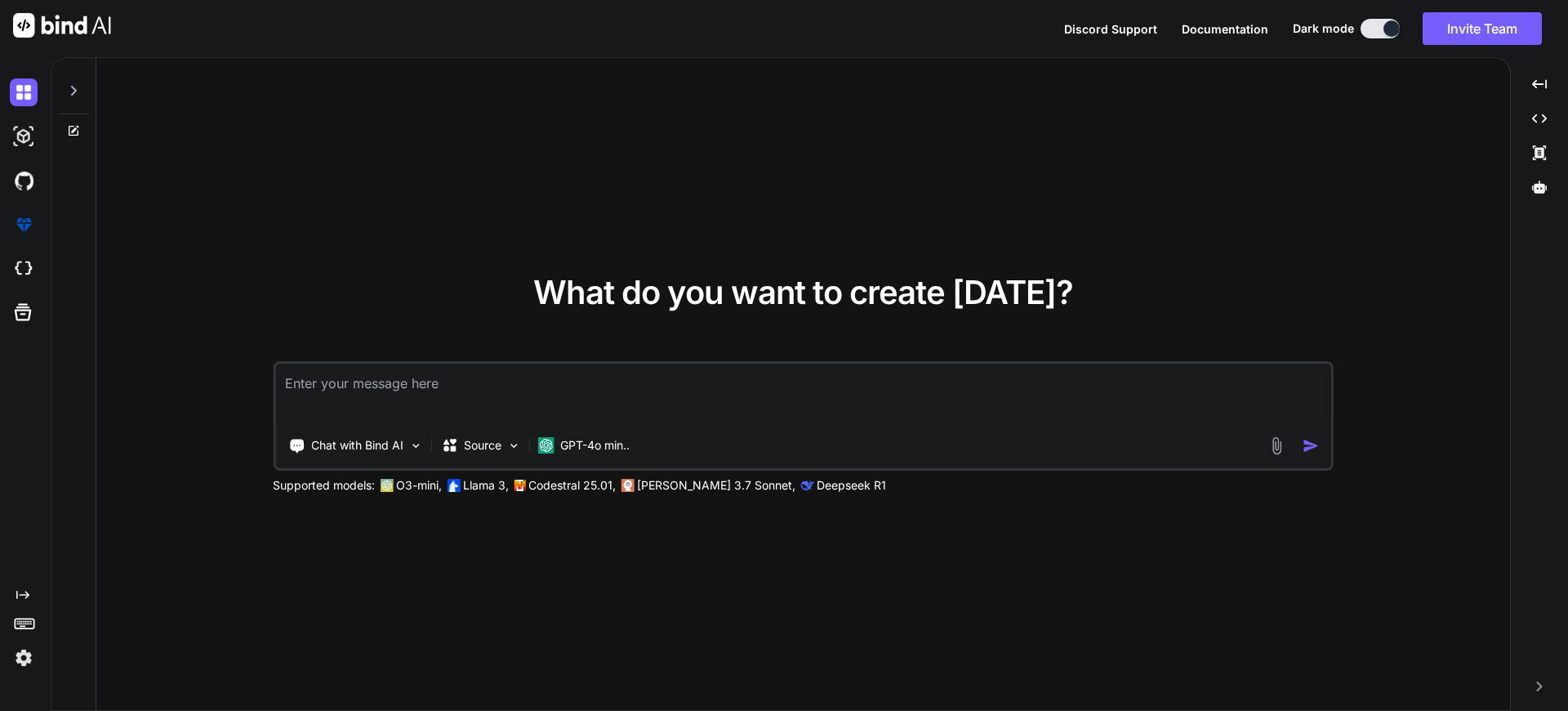
click at [450, 389] on textarea at bounding box center [803, 393] width 1056 height 60
click at [395, 439] on p "Chat with Bind AI" at bounding box center [357, 446] width 93 height 16
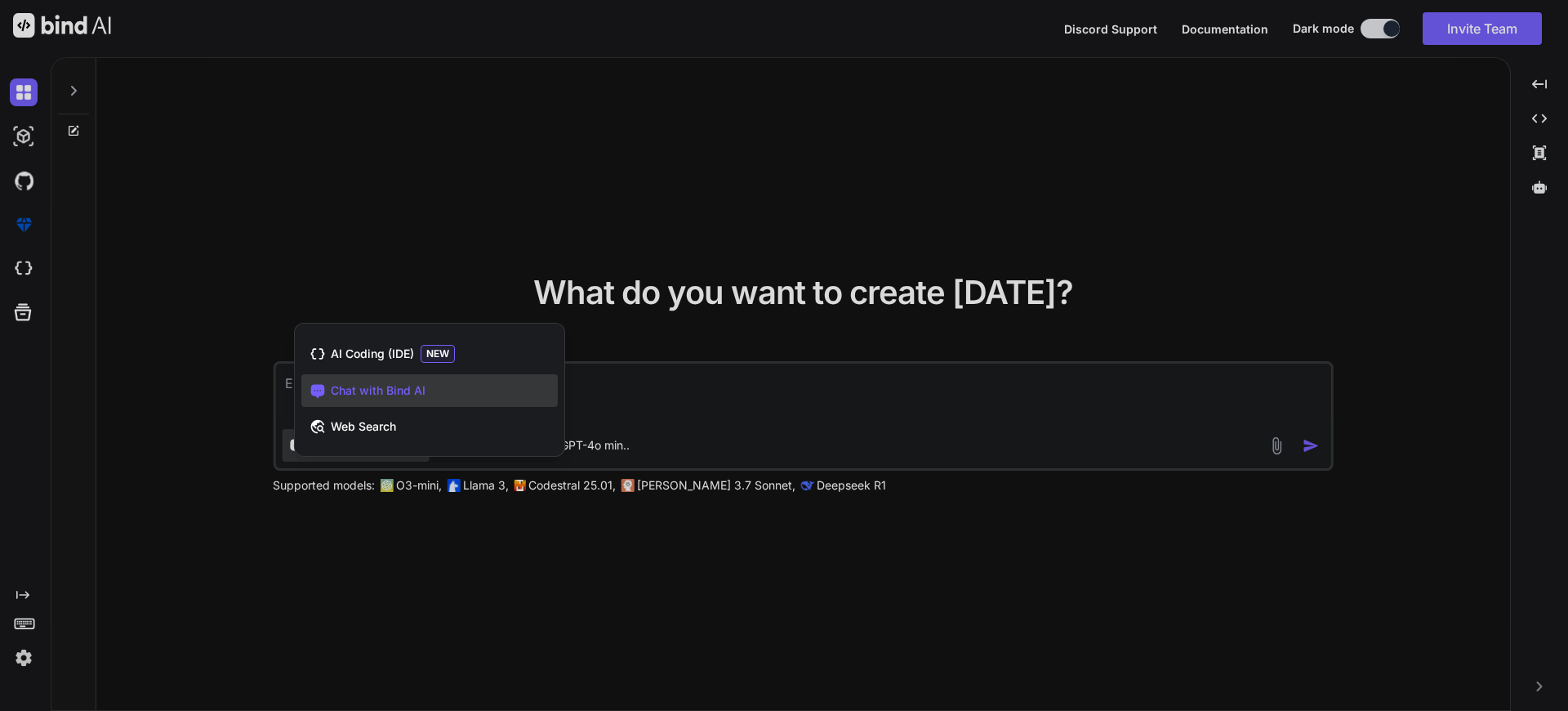
click at [696, 402] on div at bounding box center [784, 356] width 1568 height 711
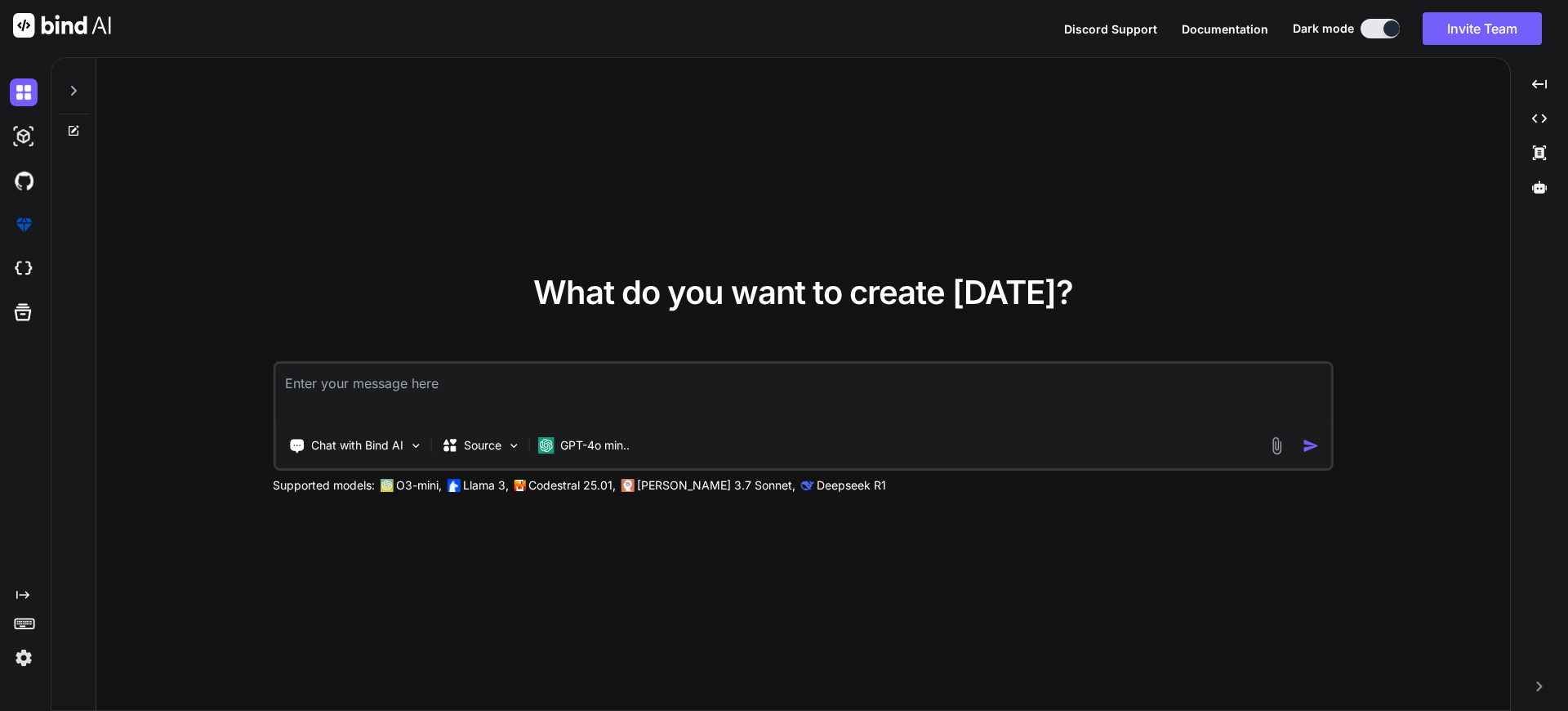
click at [462, 402] on textarea at bounding box center [803, 393] width 1056 height 60
type textarea "Start with Creating Privacy based OS with Rust and Assembly langugae"
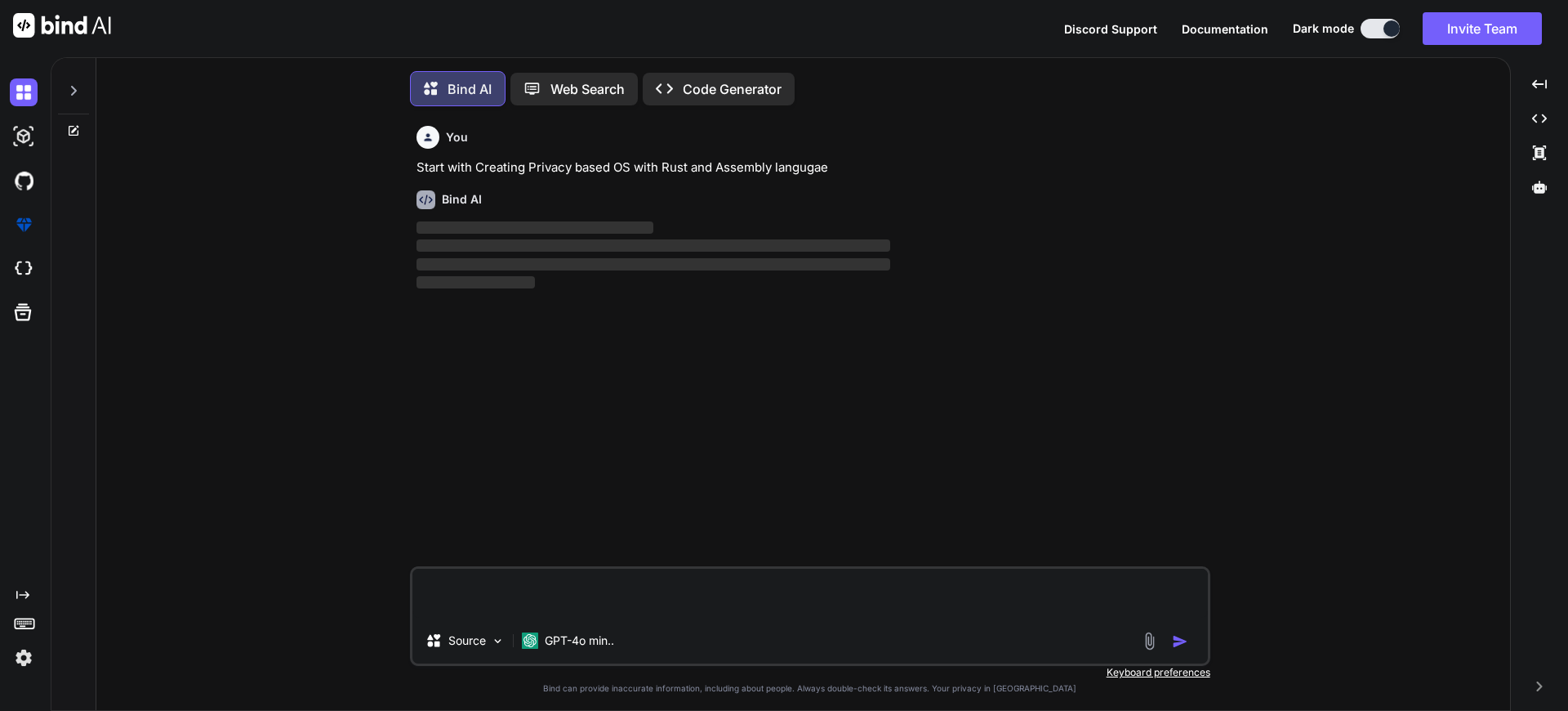
scroll to position [8, 0]
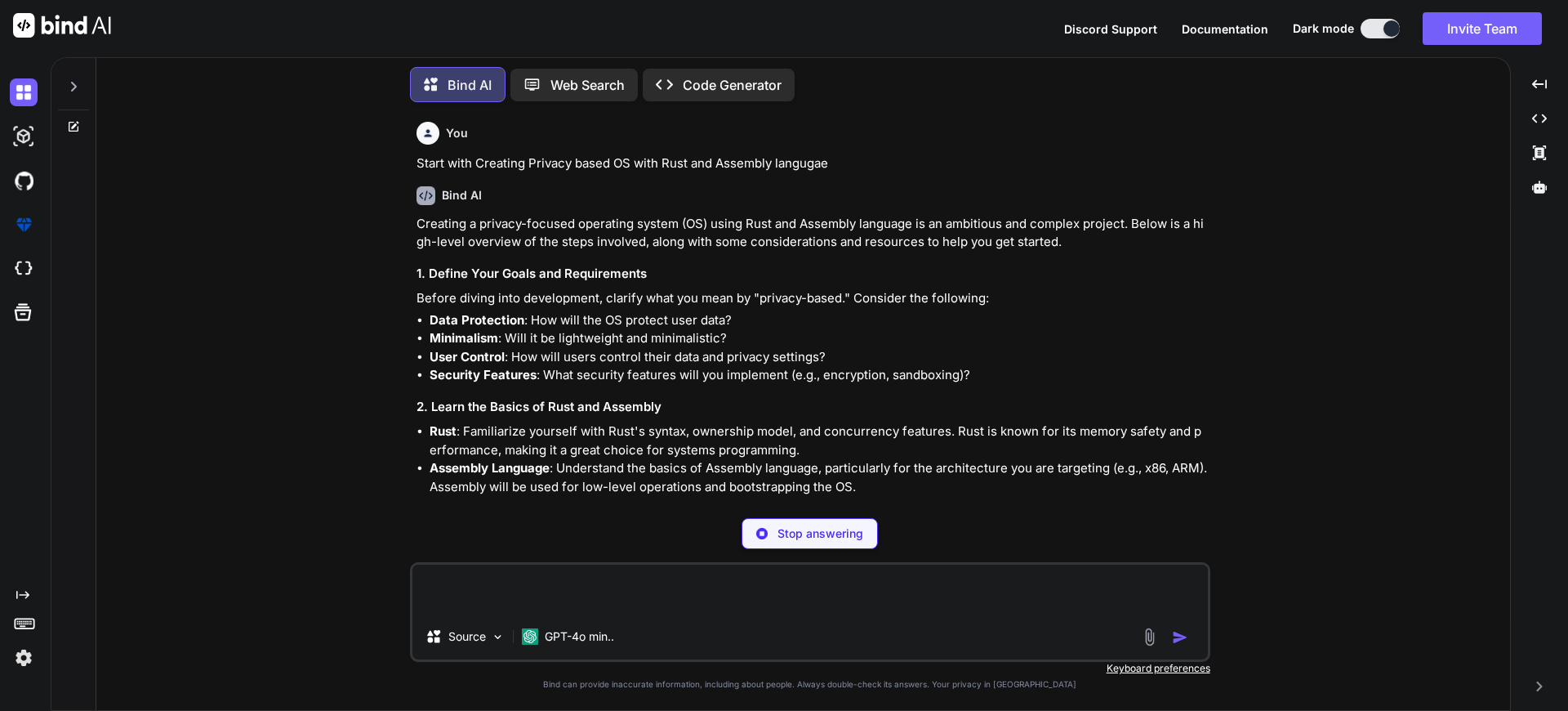
click at [705, 77] on p "Code Generator" at bounding box center [732, 86] width 99 height 20
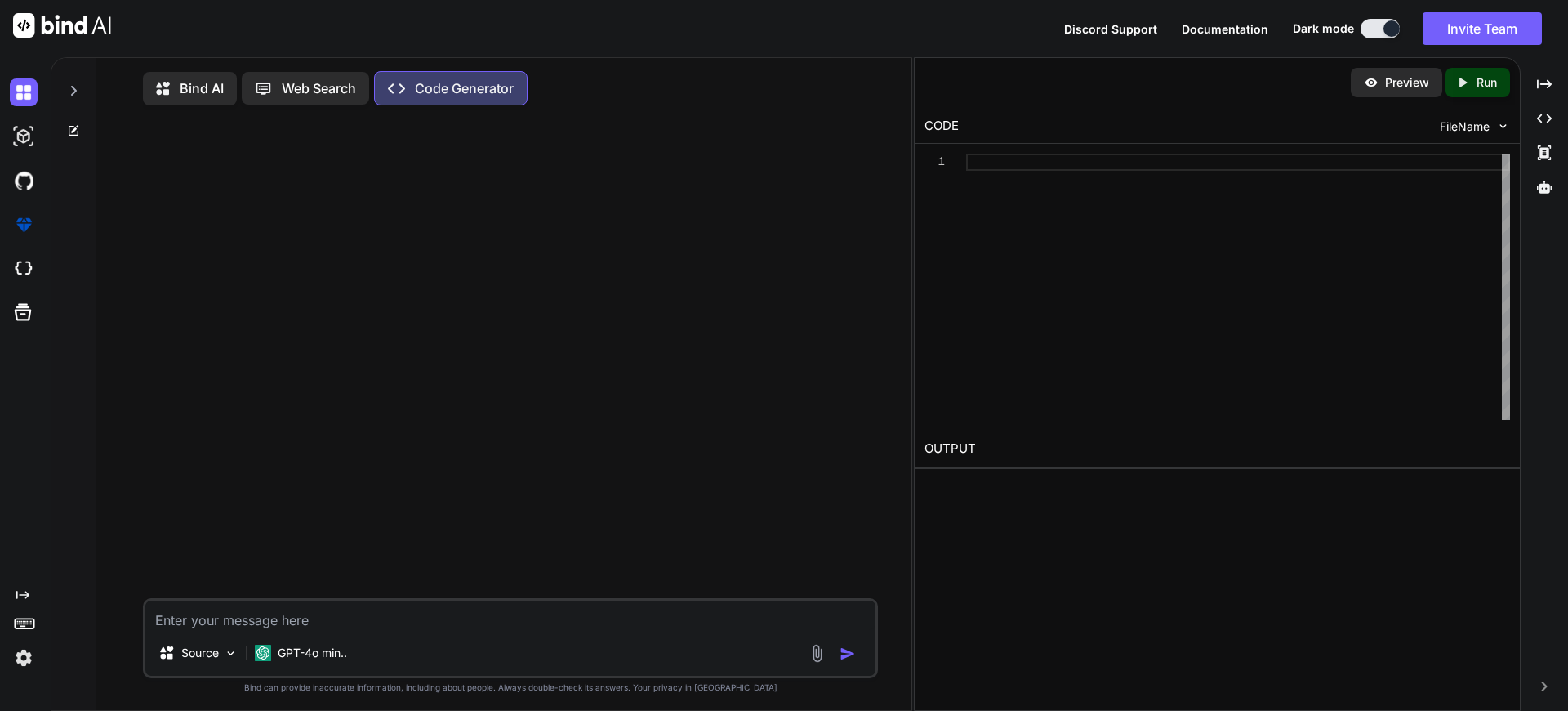
click at [178, 85] on icon at bounding box center [167, 88] width 23 height 21
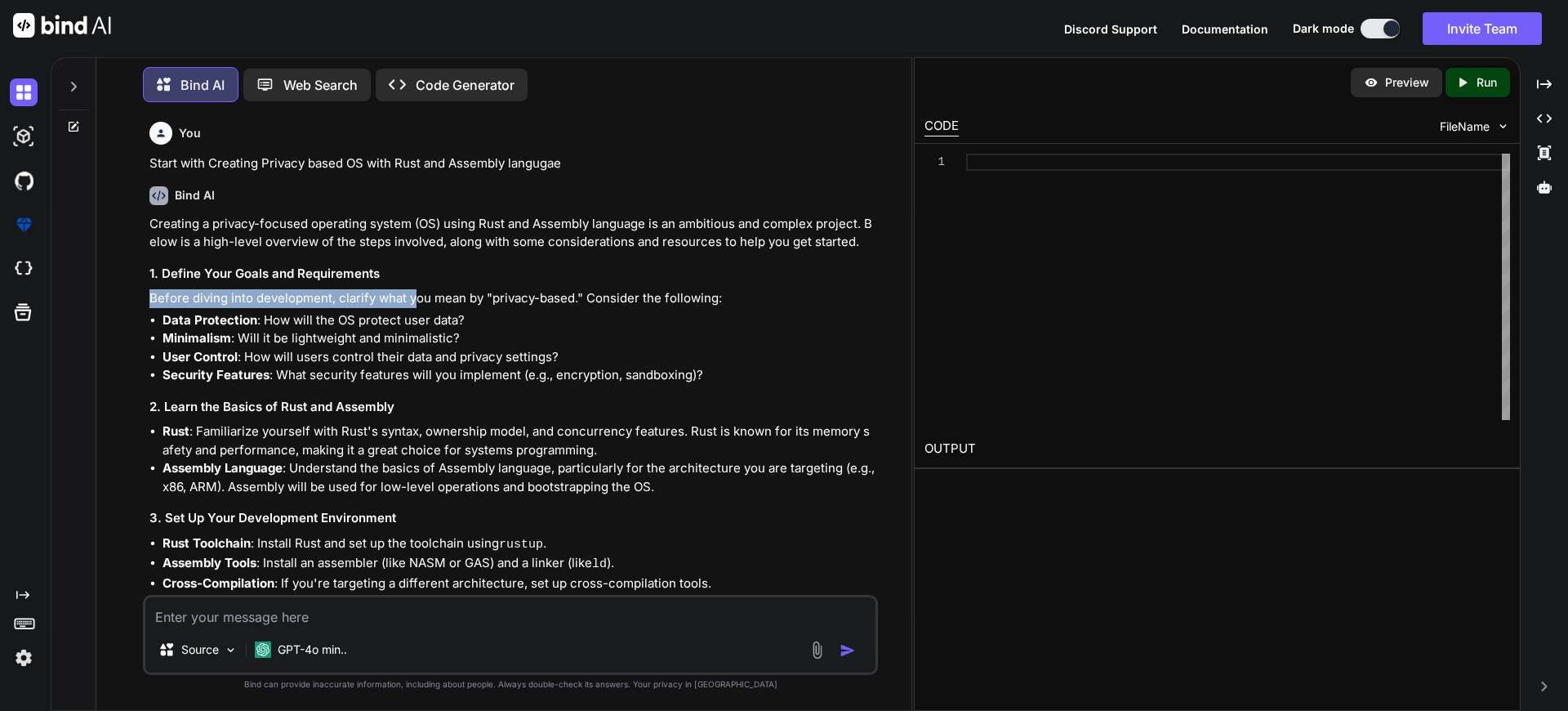
drag, startPoint x: 150, startPoint y: 301, endPoint x: 412, endPoint y: 296, distance: 262.0
click at [412, 296] on p "Before diving into development, clarify what you mean by "privacy-based." Consi…" at bounding box center [512, 298] width 725 height 19
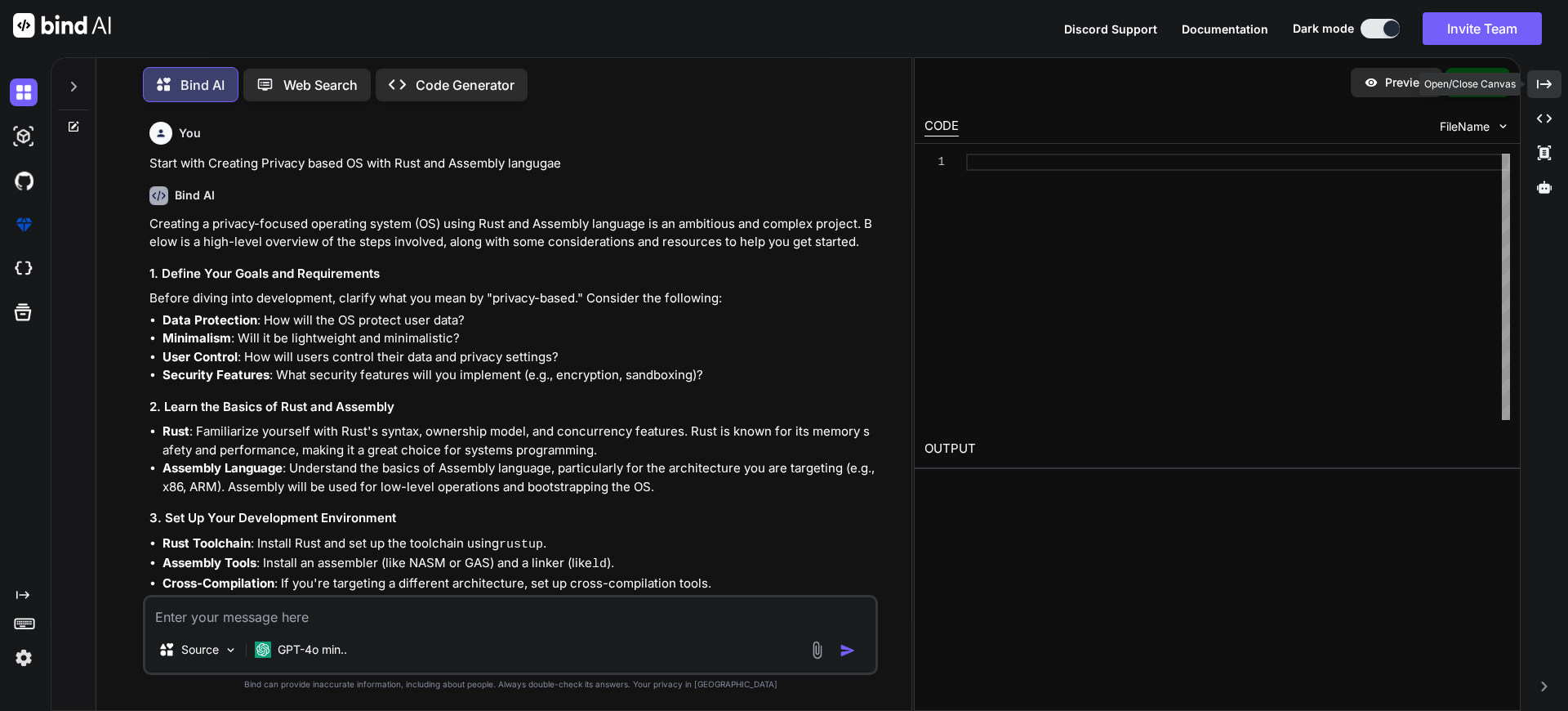
click at [1535, 86] on div "Created with Pixso." at bounding box center [1545, 84] width 34 height 28
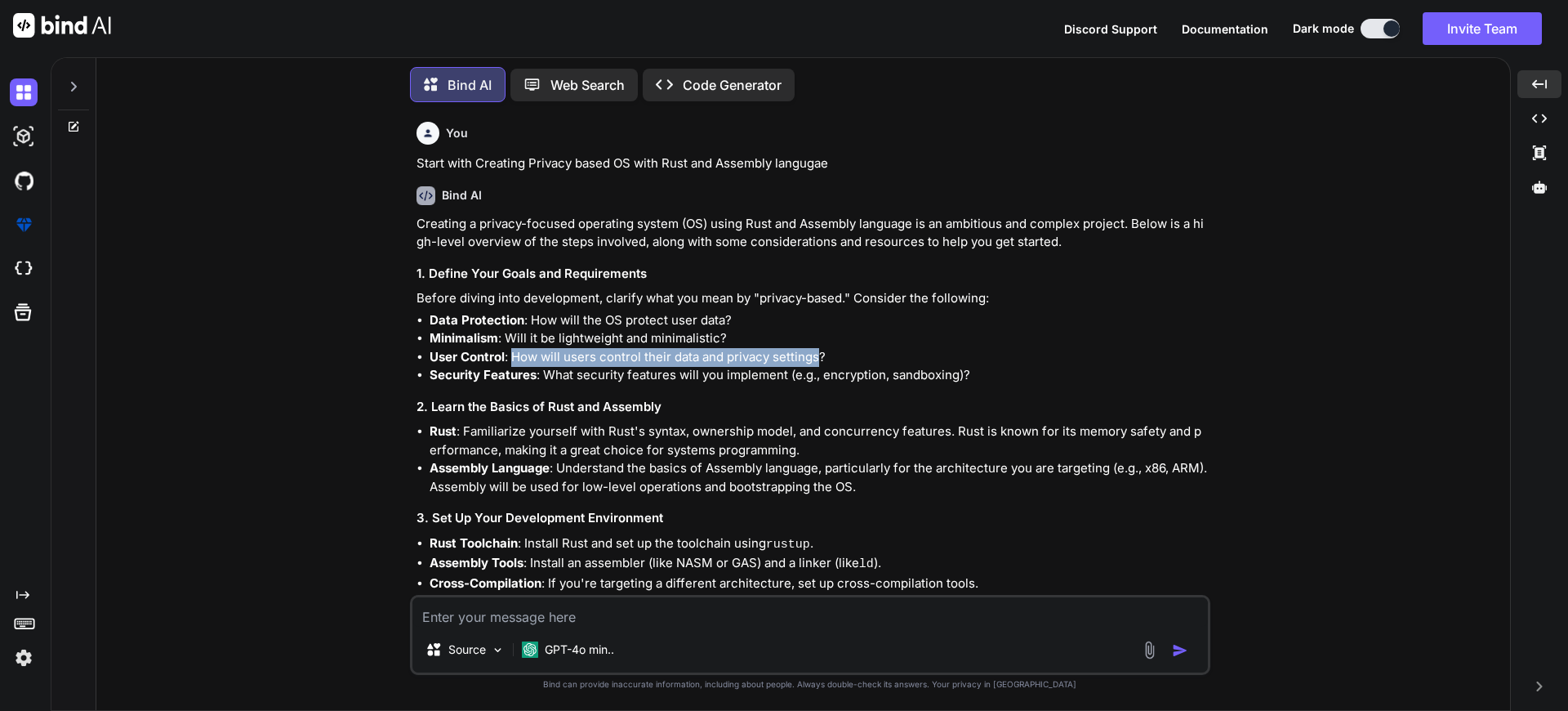
drag, startPoint x: 510, startPoint y: 357, endPoint x: 817, endPoint y: 355, distance: 307.0
click at [817, 355] on li "User Control : How will users control their data and privacy settings?" at bounding box center [819, 357] width 777 height 19
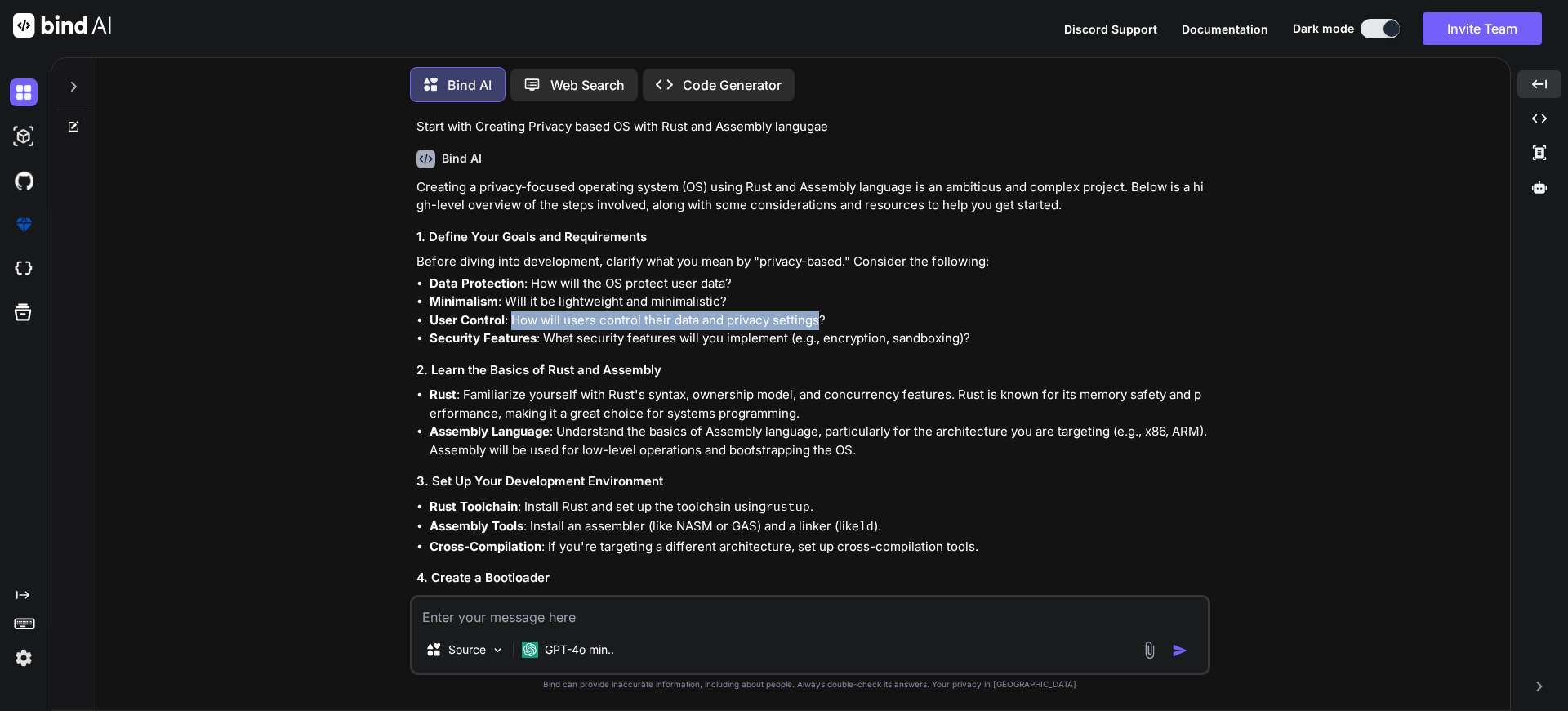
scroll to position [40, 0]
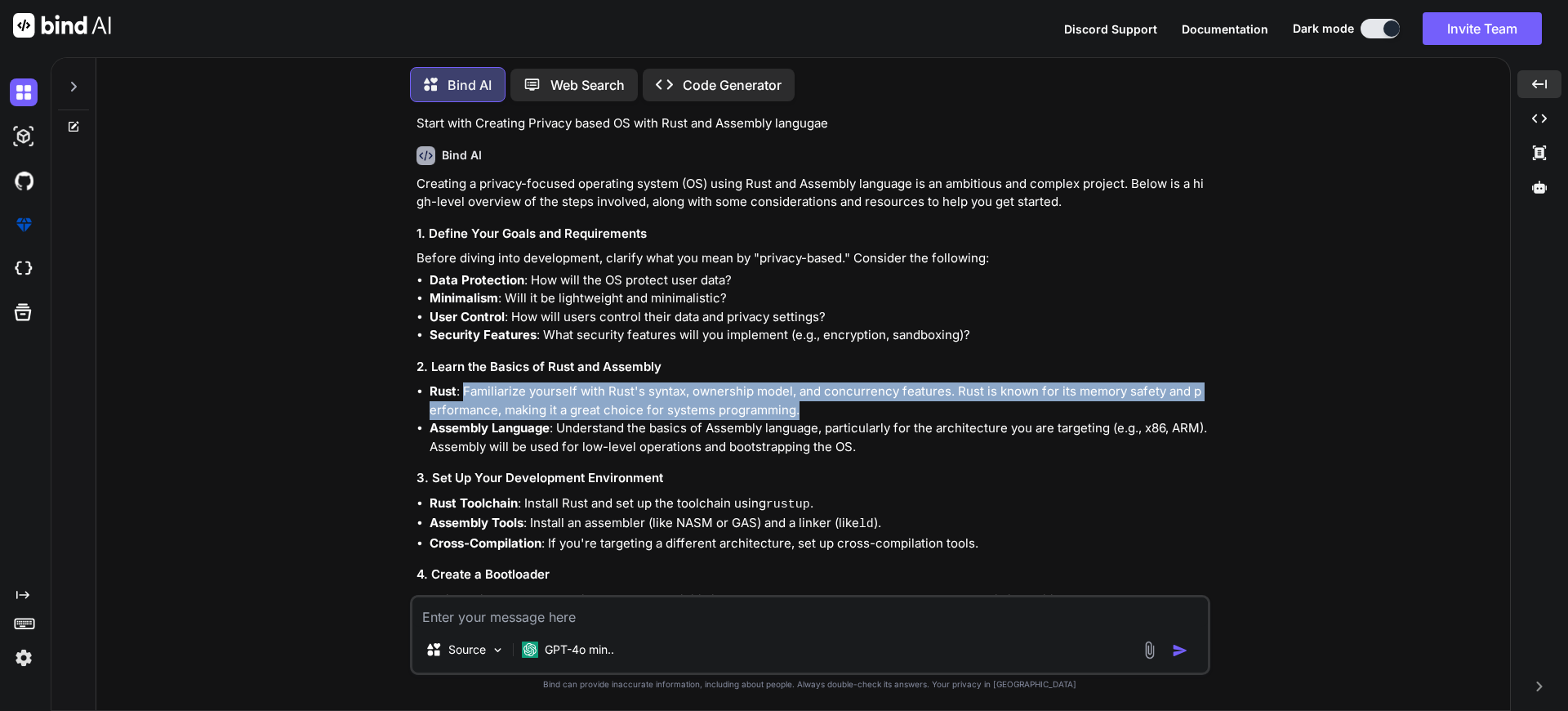
drag, startPoint x: 465, startPoint y: 388, endPoint x: 845, endPoint y: 399, distance: 380.2
click at [845, 399] on li "Rust : Familiarize yourself with Rust's syntax, ownership model, and concurrenc…" at bounding box center [819, 400] width 777 height 37
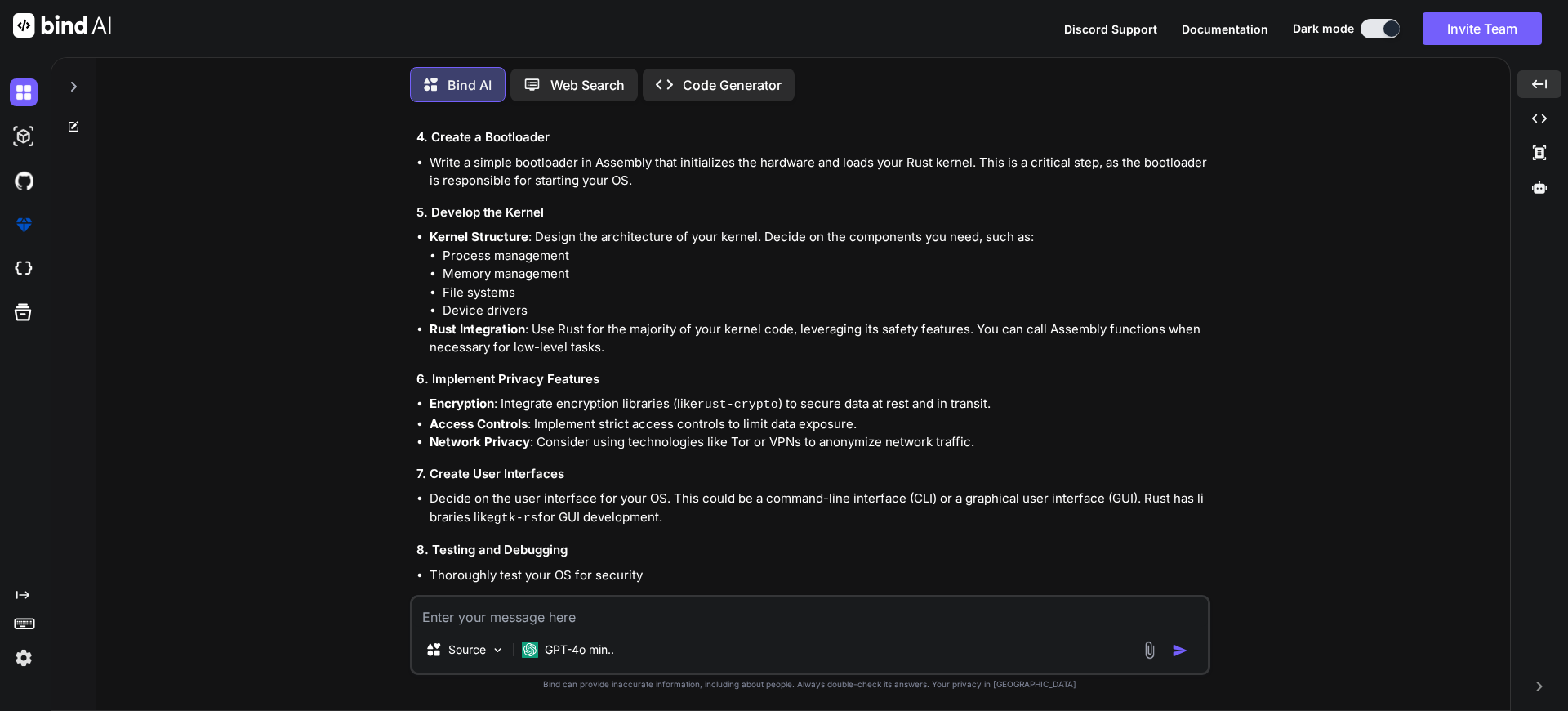
scroll to position [0, 0]
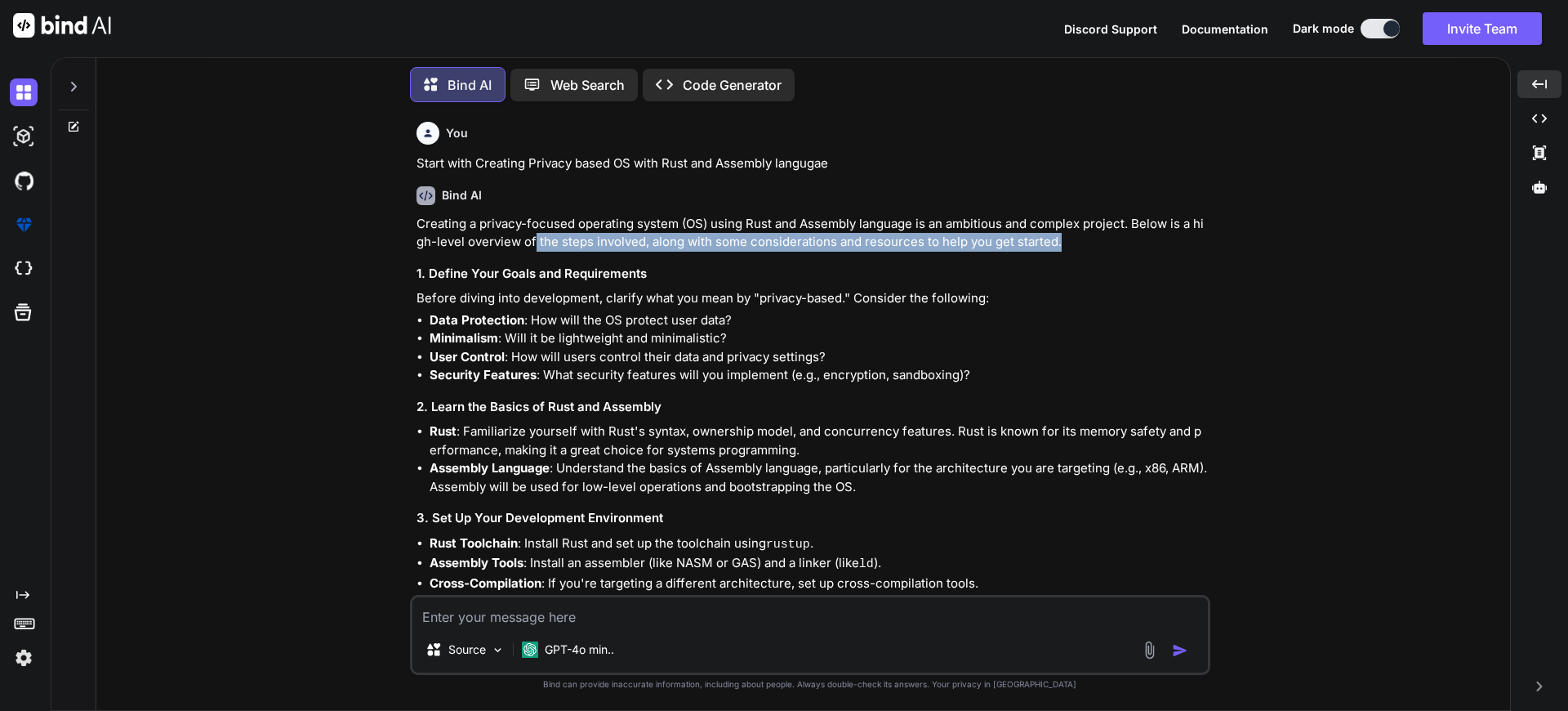
drag, startPoint x: 536, startPoint y: 244, endPoint x: 1100, endPoint y: 232, distance: 564.1
click at [1100, 232] on p "Creating a privacy-focused operating system (OS) using Rust and Assembly langua…" at bounding box center [811, 233] width 791 height 37
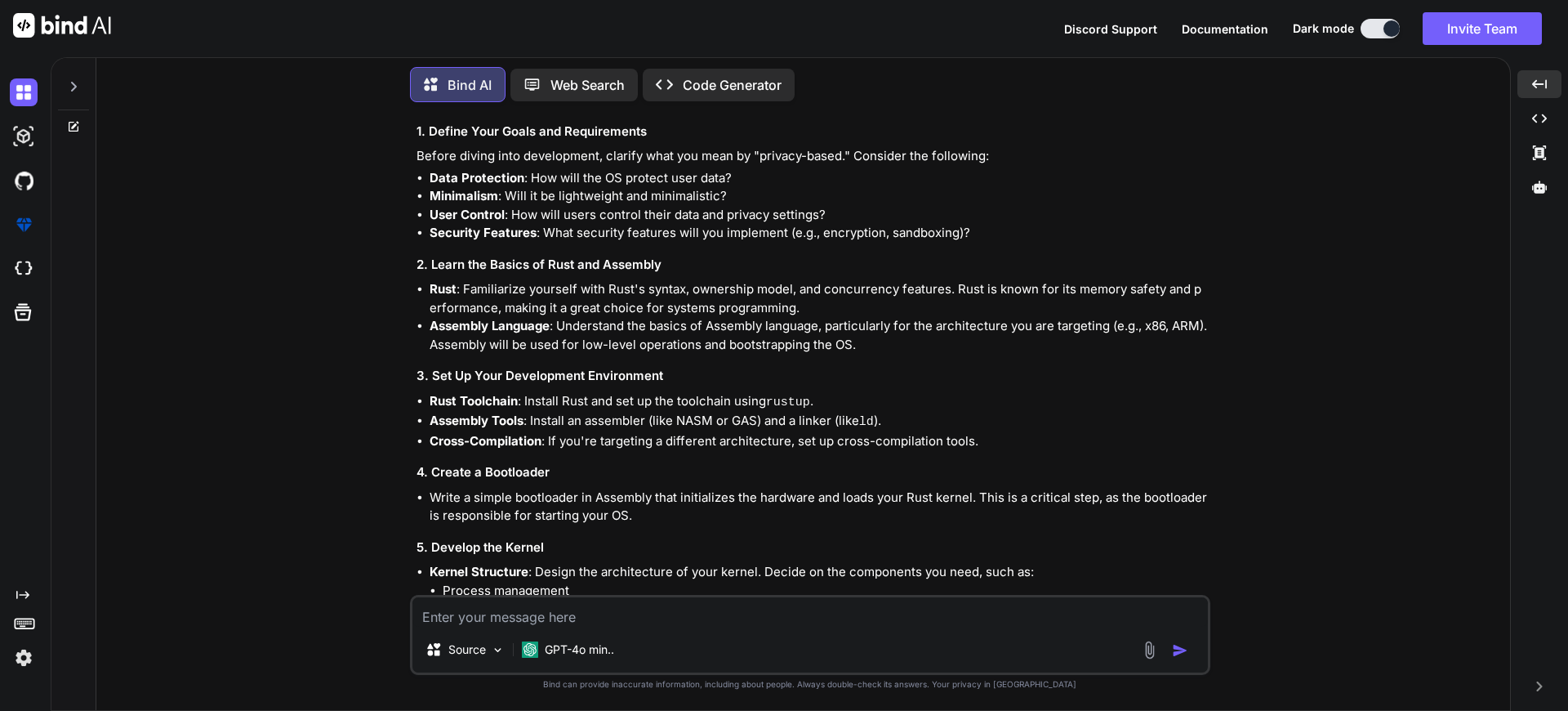
scroll to position [146, 0]
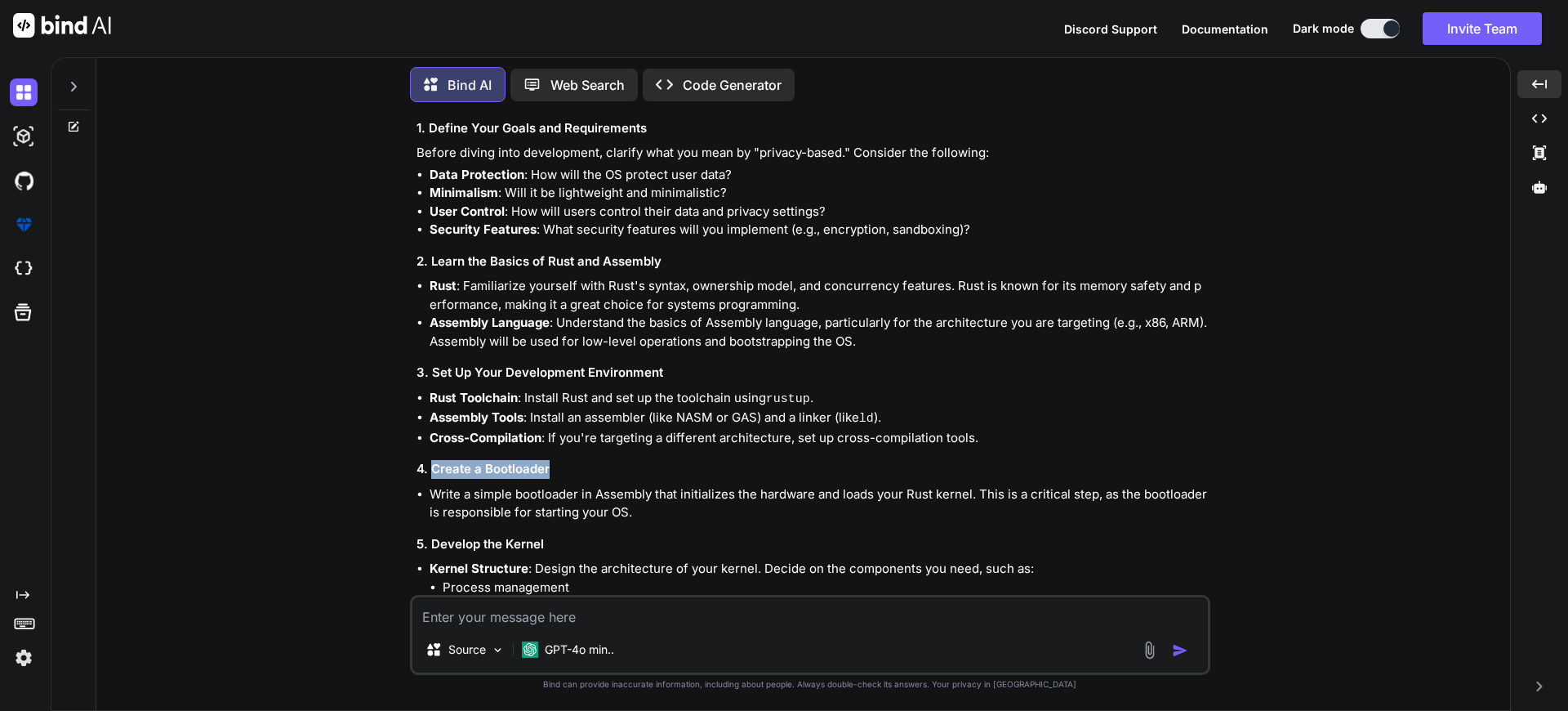
drag, startPoint x: 434, startPoint y: 459, endPoint x: 551, endPoint y: 456, distance: 117.0
click at [551, 460] on h3 "4. Create a Bootloader" at bounding box center [811, 469] width 791 height 19
copy h3 "Create a Bootloader"
click at [563, 620] on textarea at bounding box center [810, 612] width 795 height 30
paste textarea "Create a Bootloader"
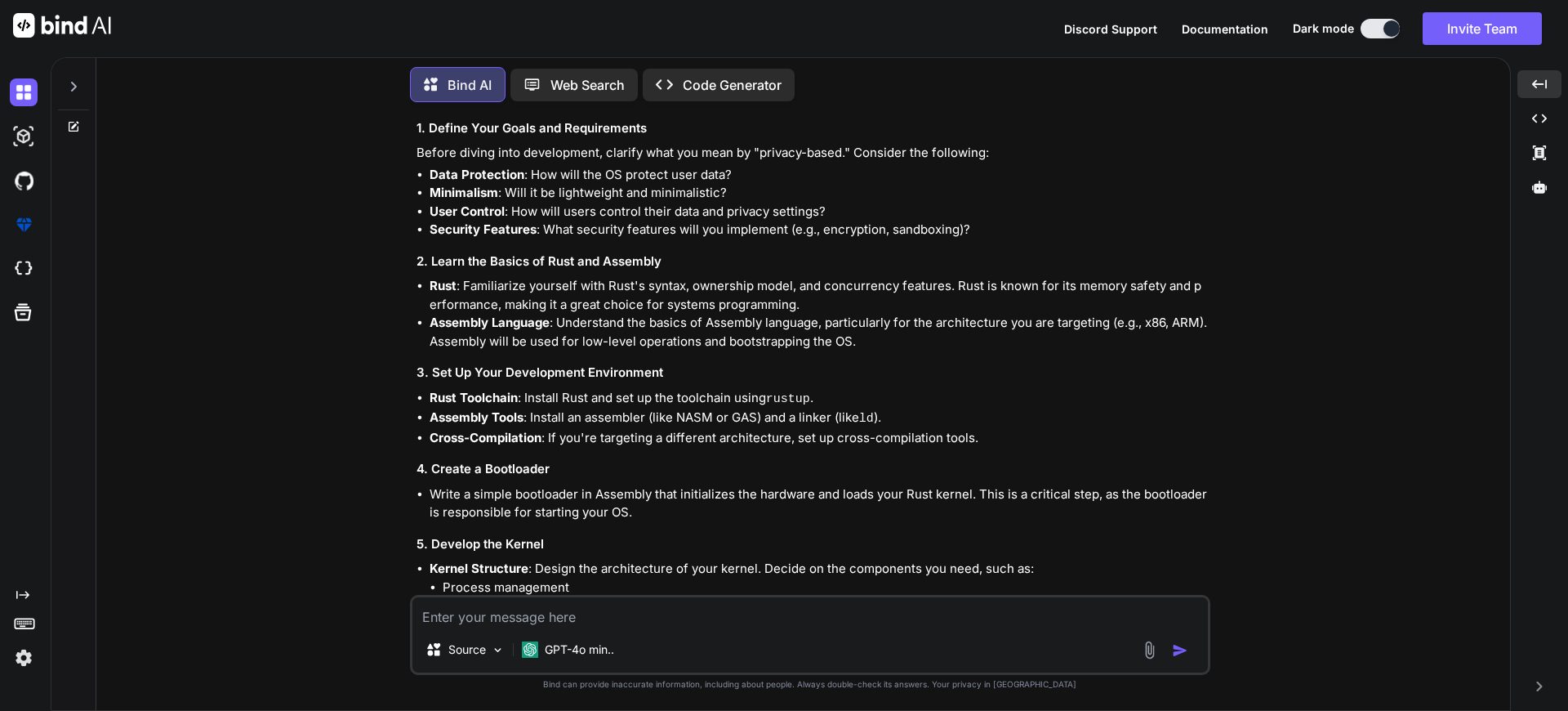
type textarea "Create a Bootloader"
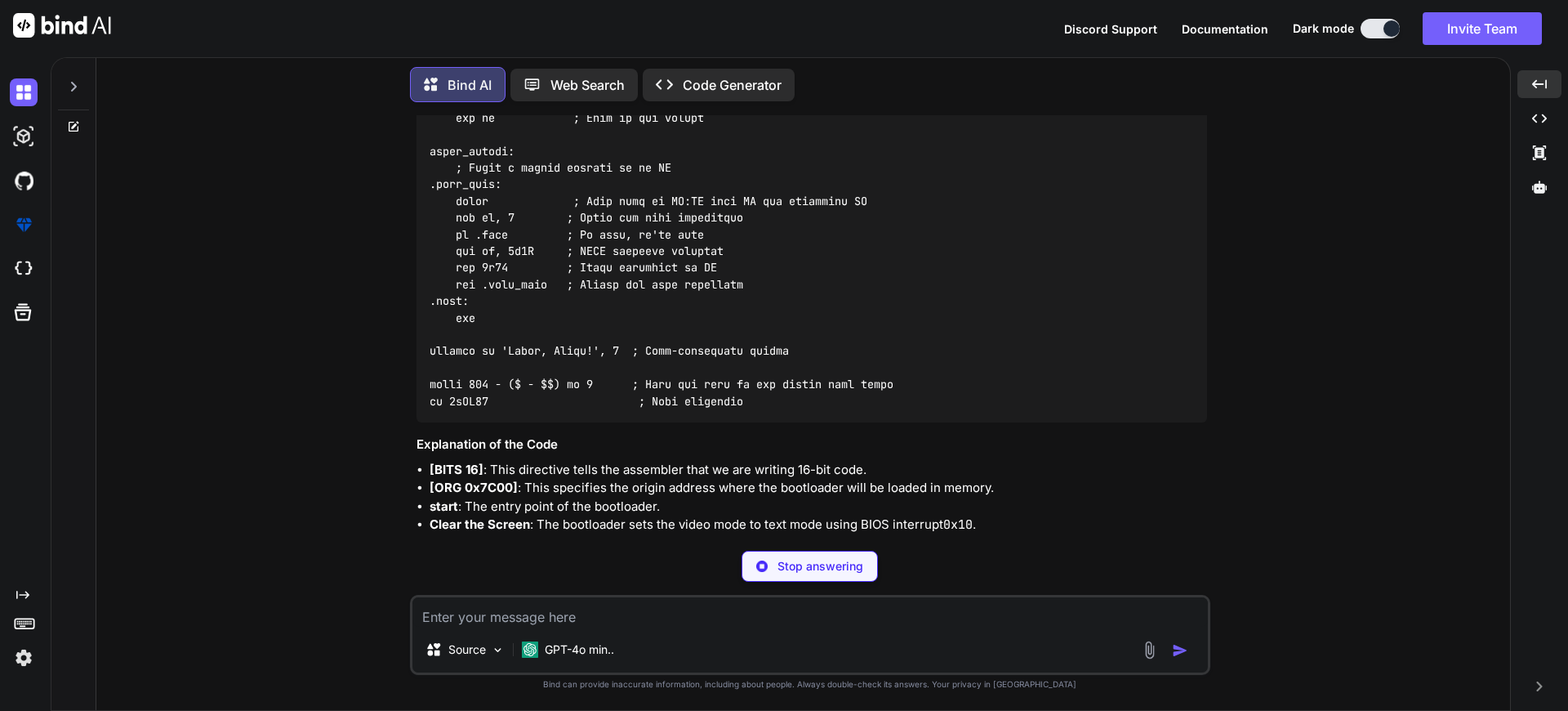
scroll to position [1860, 0]
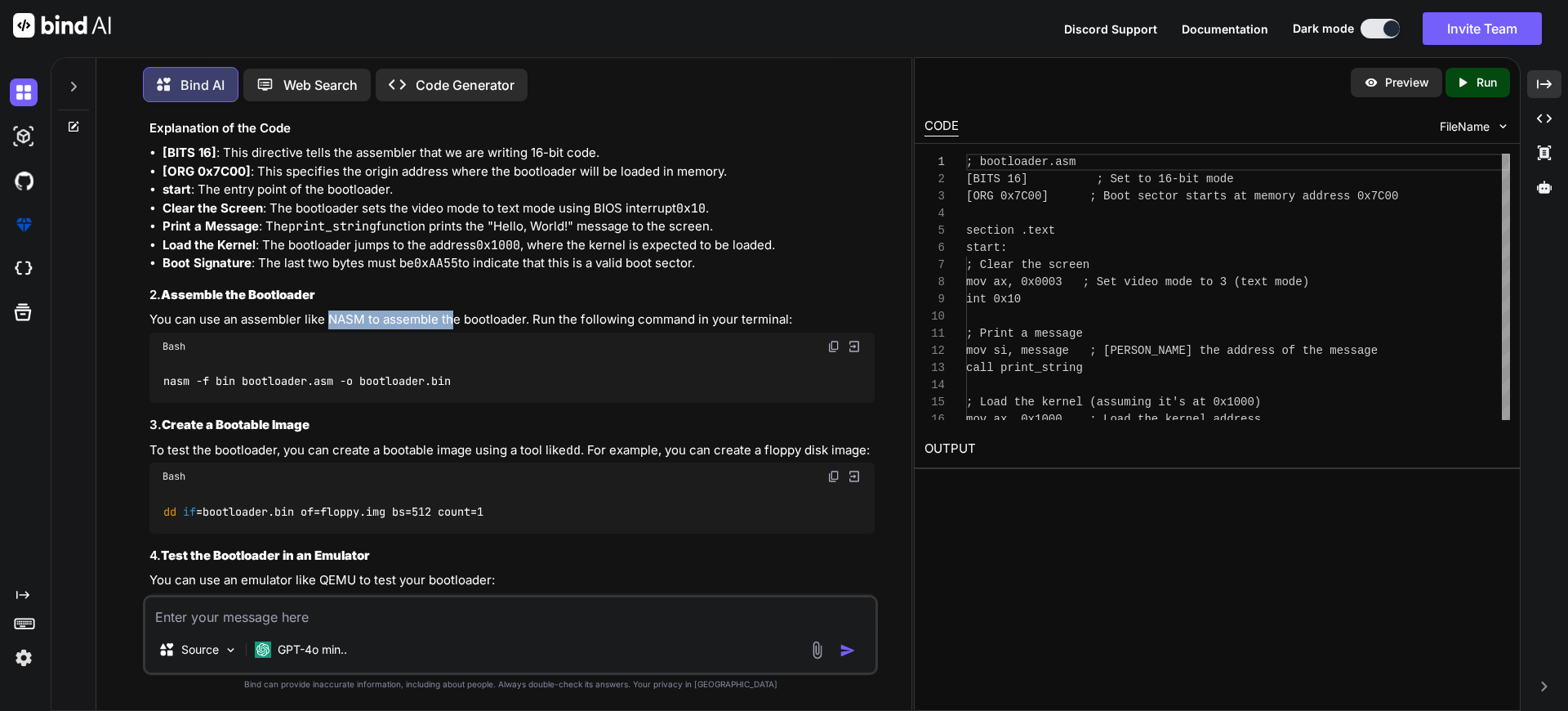
drag, startPoint x: 332, startPoint y: 287, endPoint x: 453, endPoint y: 278, distance: 121.3
click at [453, 310] on p "You can use an assembler like NASM to assemble the bootloader. Run the followin…" at bounding box center [512, 320] width 725 height 19
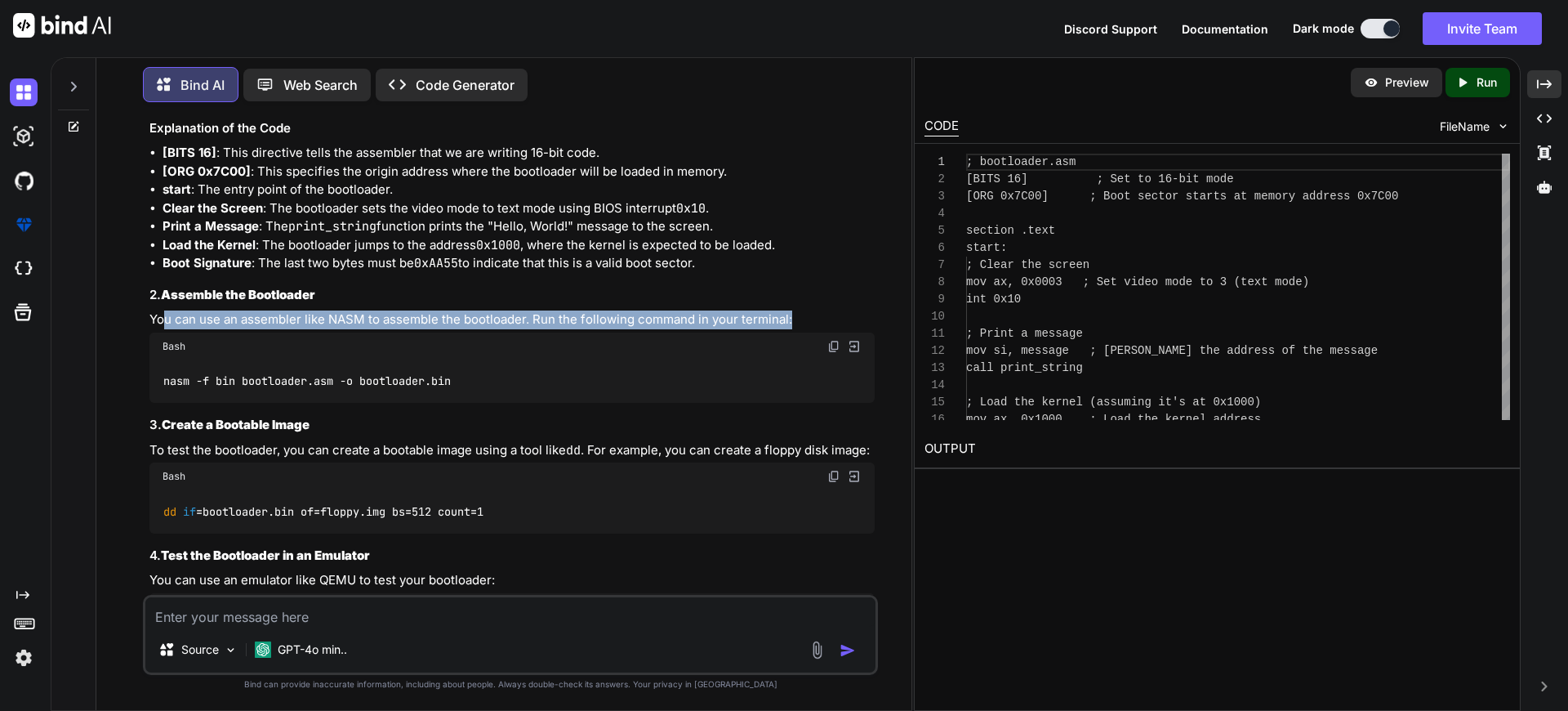
drag, startPoint x: 161, startPoint y: 290, endPoint x: 793, endPoint y: 279, distance: 632.1
click at [793, 310] on p "You can use an assembler like NASM to assemble the bootloader. Run the followin…" at bounding box center [512, 320] width 725 height 19
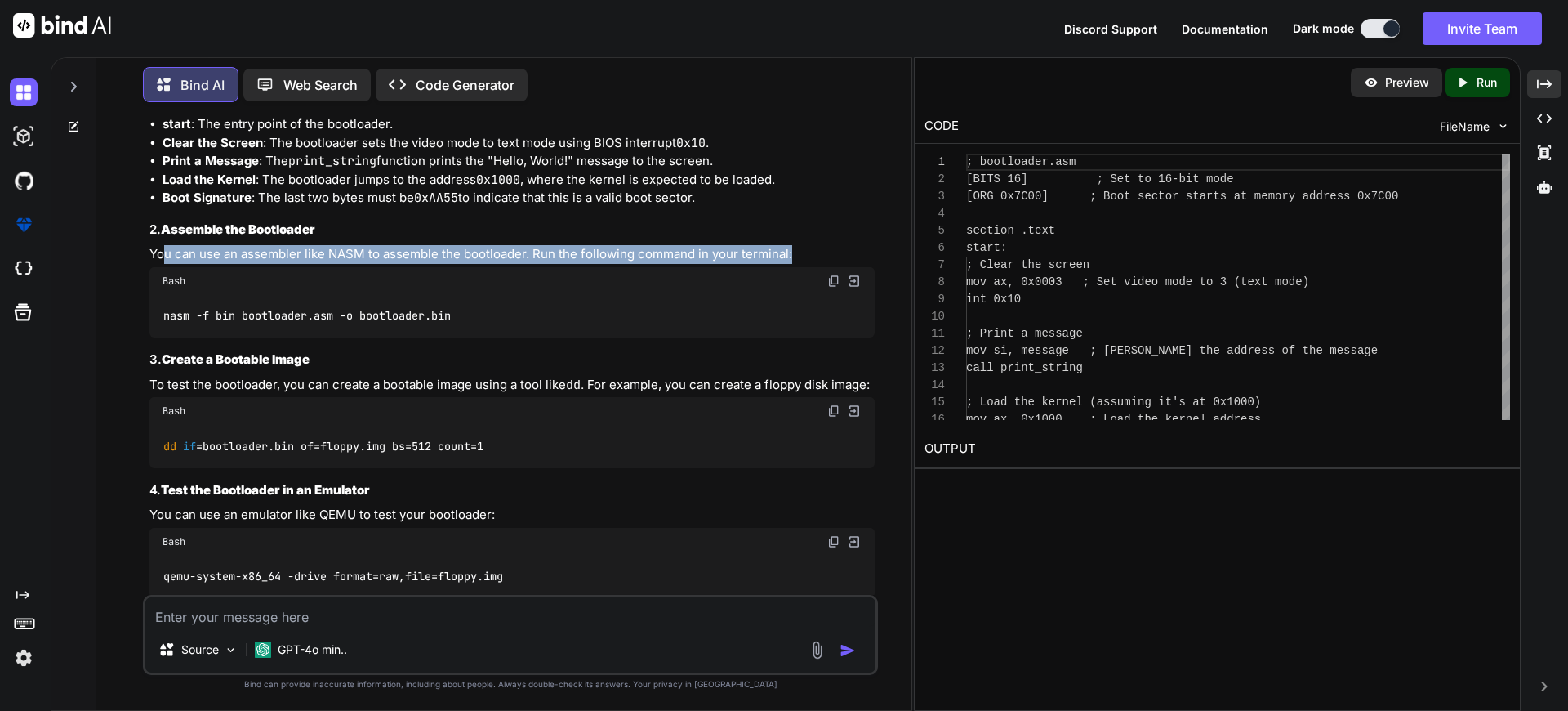
scroll to position [1894, 0]
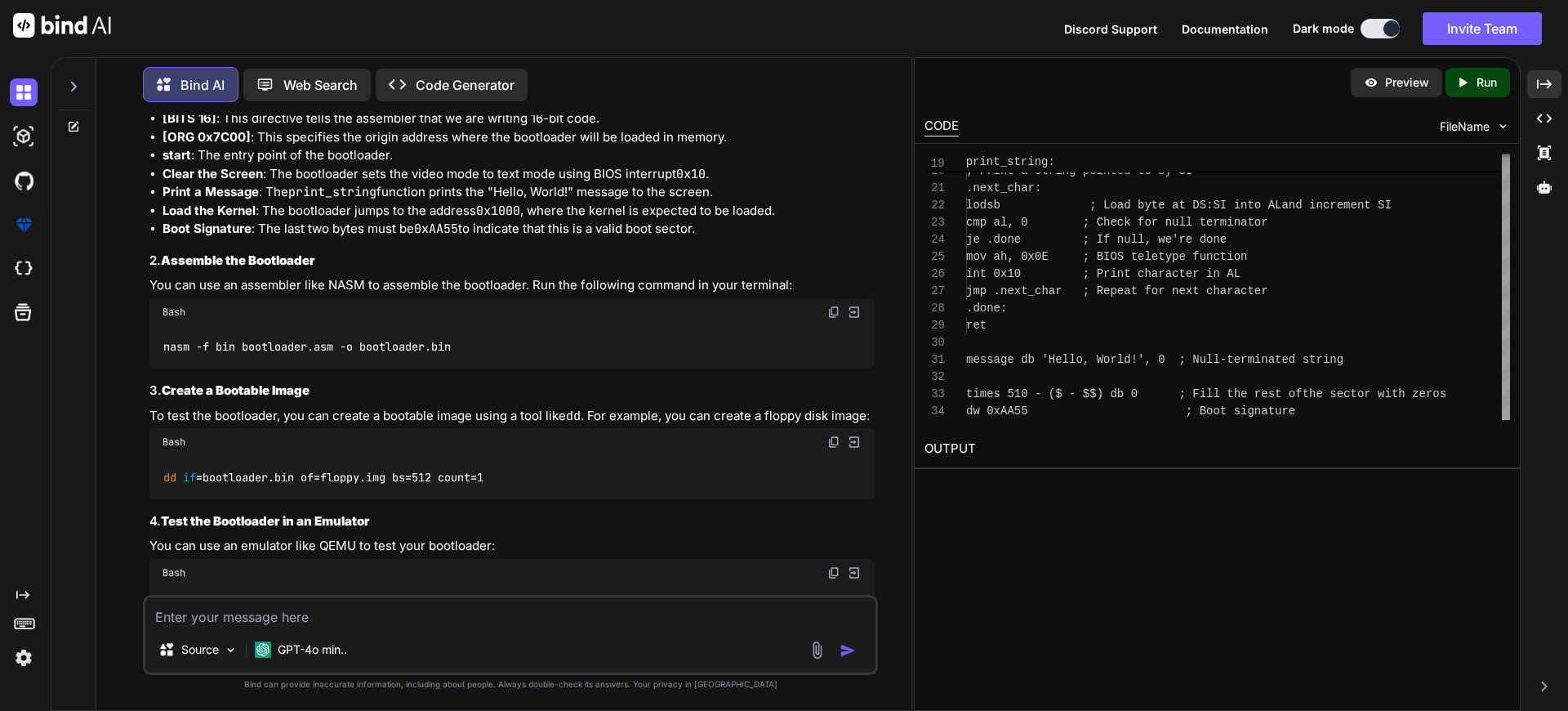
click at [1488, 85] on p "Run" at bounding box center [1486, 83] width 21 height 16
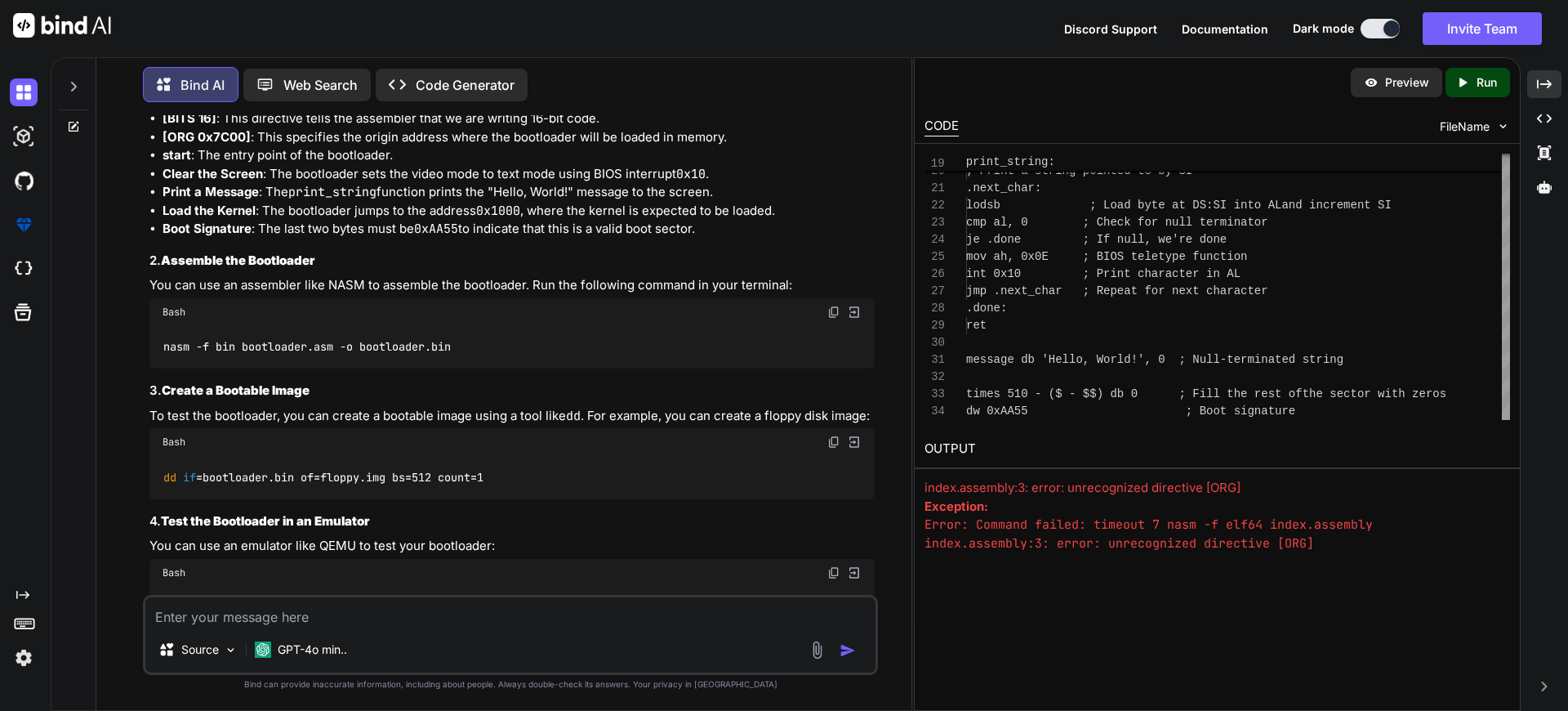
click at [470, 619] on textarea at bounding box center [511, 612] width 730 height 30
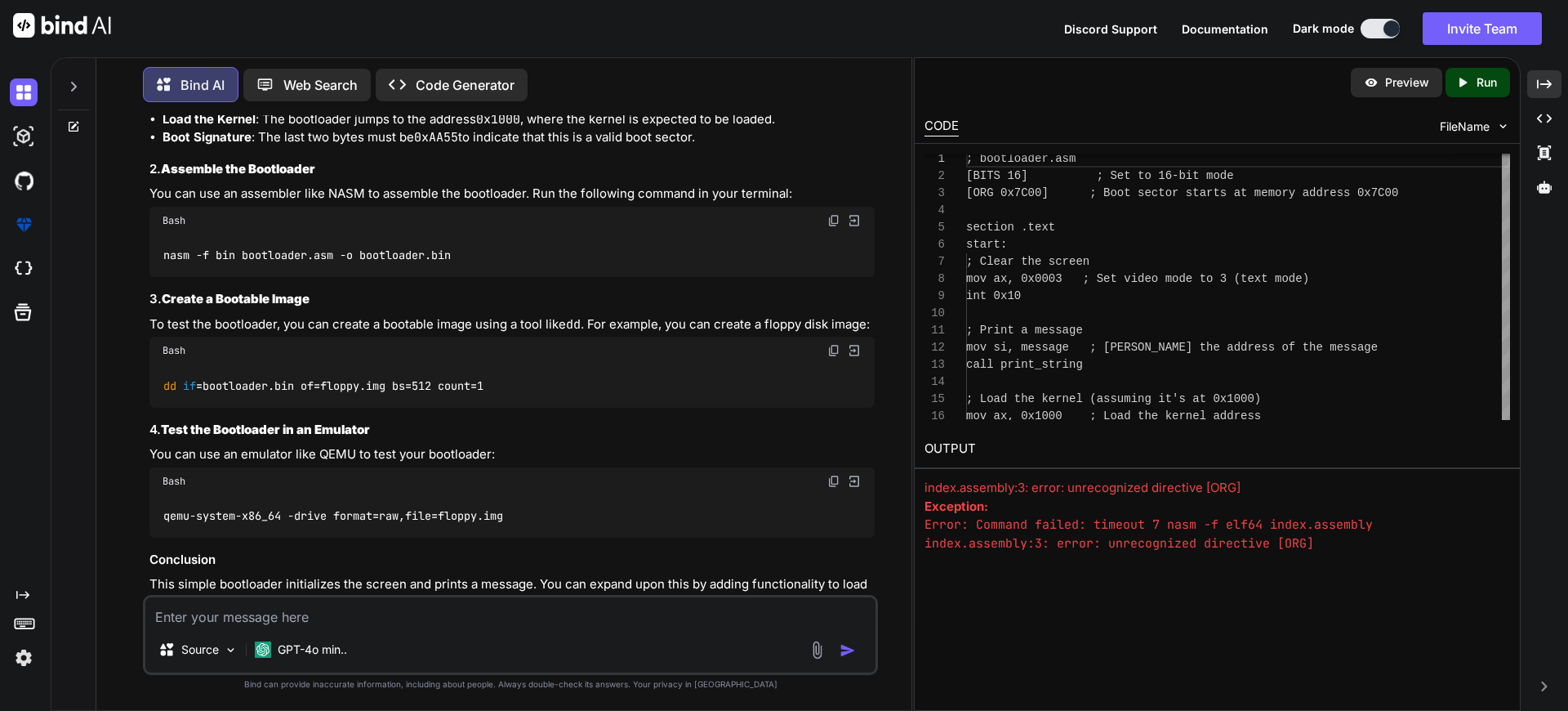
scroll to position [2029, 0]
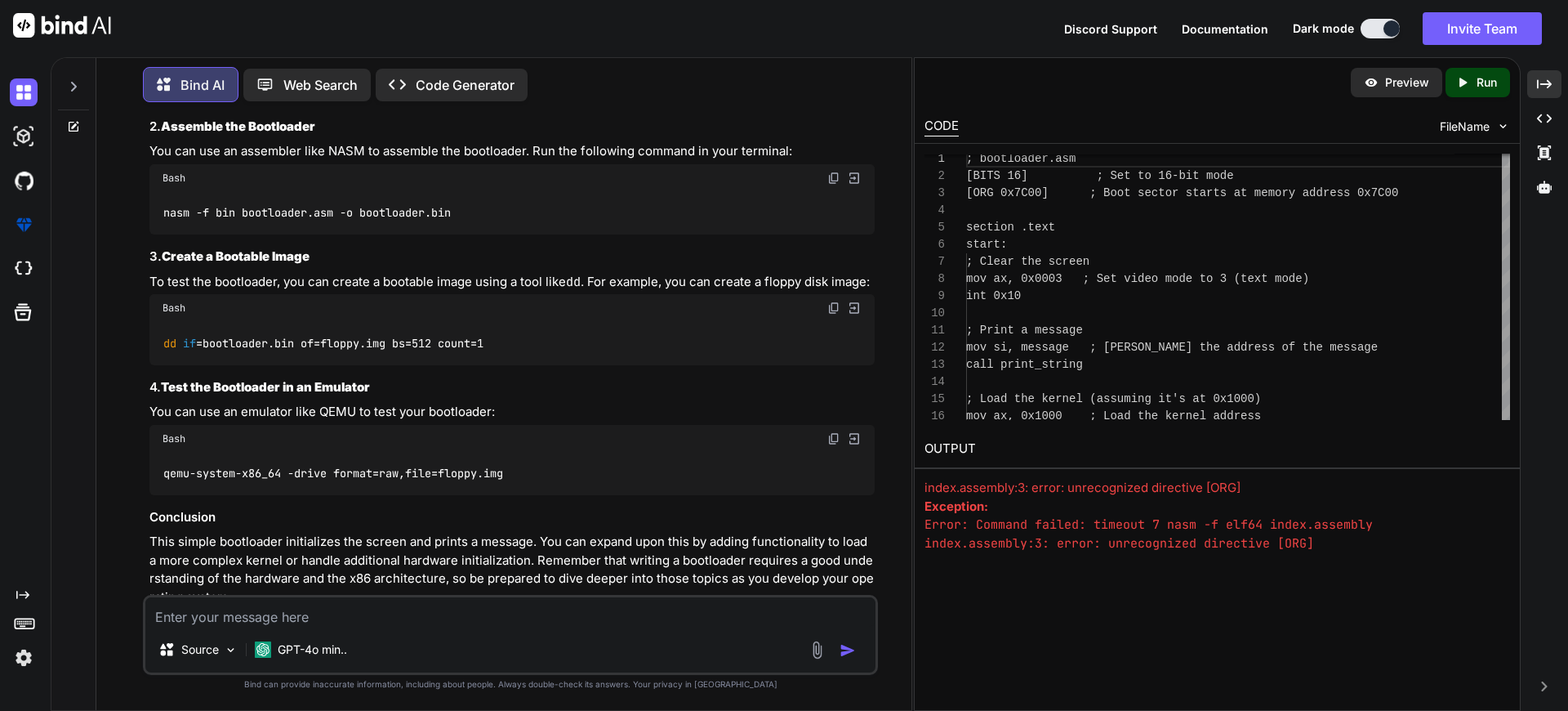
click at [404, 628] on div "Source GPT-4o min.." at bounding box center [510, 634] width 735 height 80
click at [397, 609] on textarea at bounding box center [511, 612] width 730 height 30
type textarea "Create a make file"
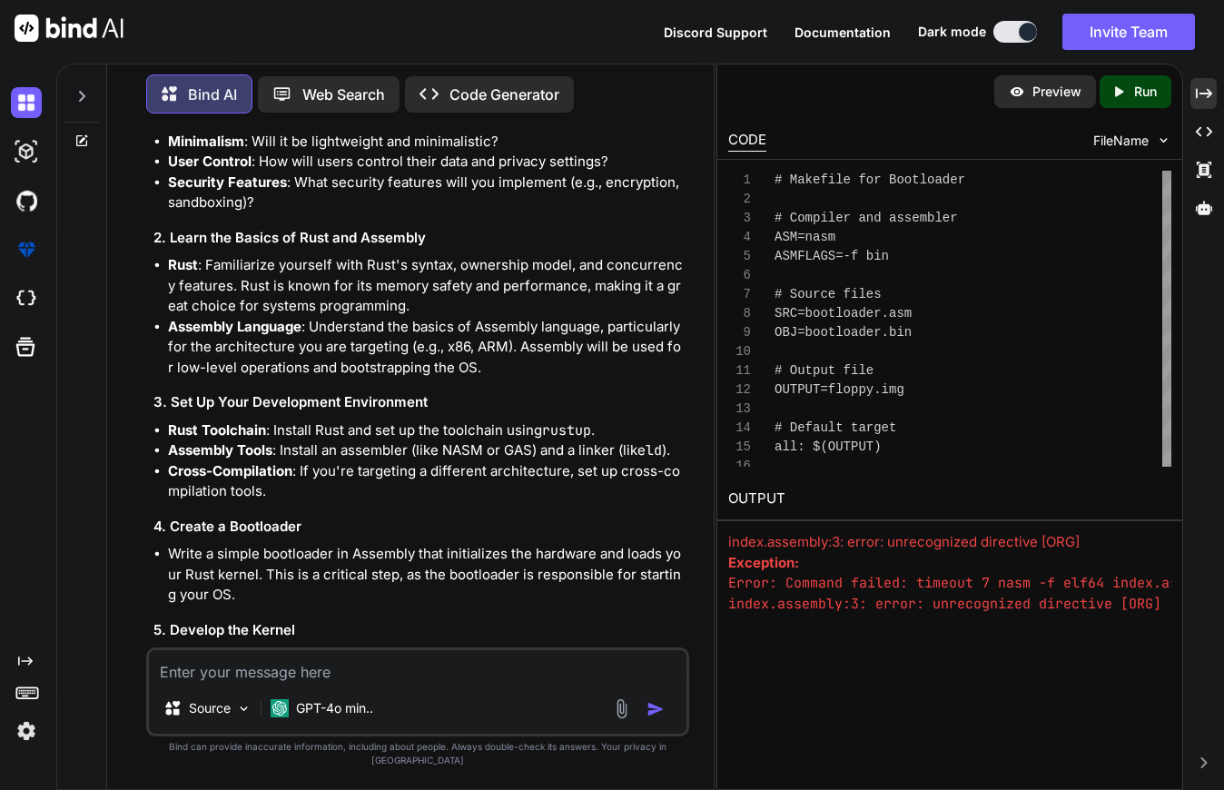
scroll to position [452, 0]
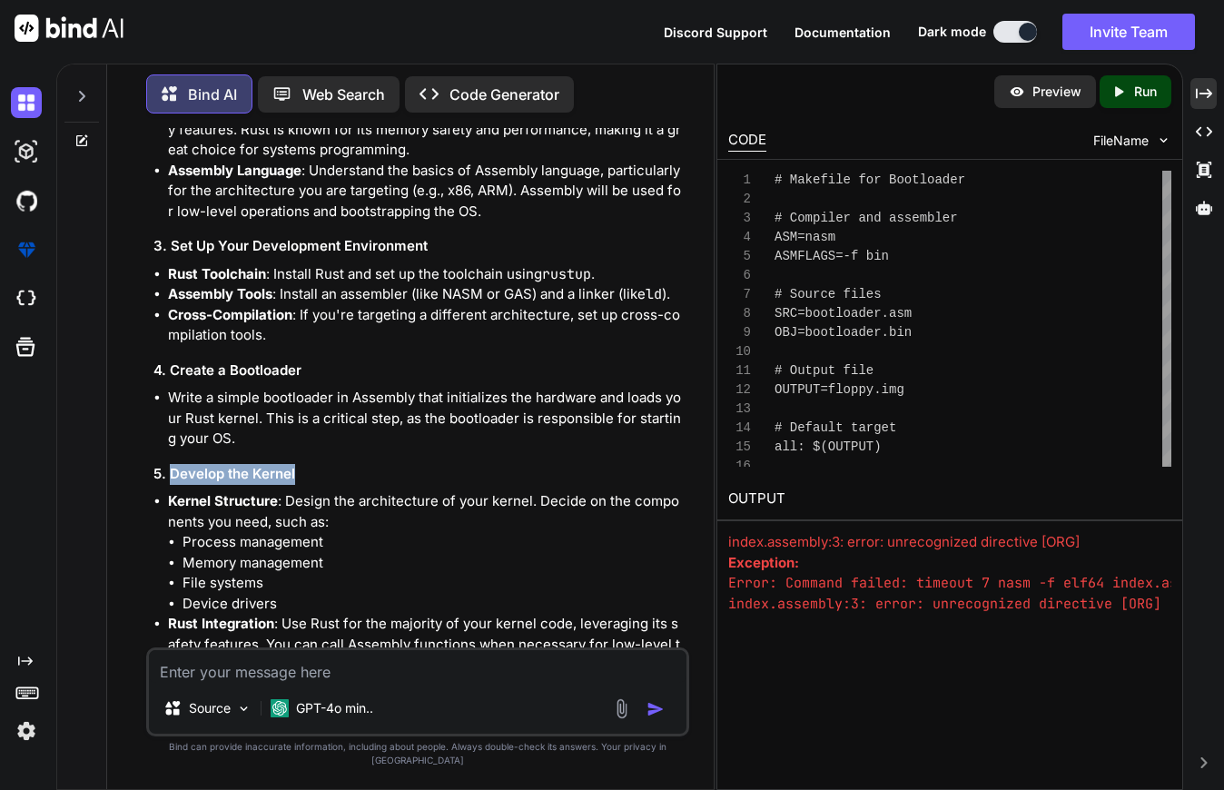
drag, startPoint x: 168, startPoint y: 464, endPoint x: 311, endPoint y: 461, distance: 143.5
click at [311, 464] on h3 "5. Develop the Kernel" at bounding box center [419, 474] width 532 height 21
click at [225, 573] on li "File systems" at bounding box center [433, 583] width 503 height 21
click at [229, 594] on li "Device drivers" at bounding box center [433, 604] width 503 height 21
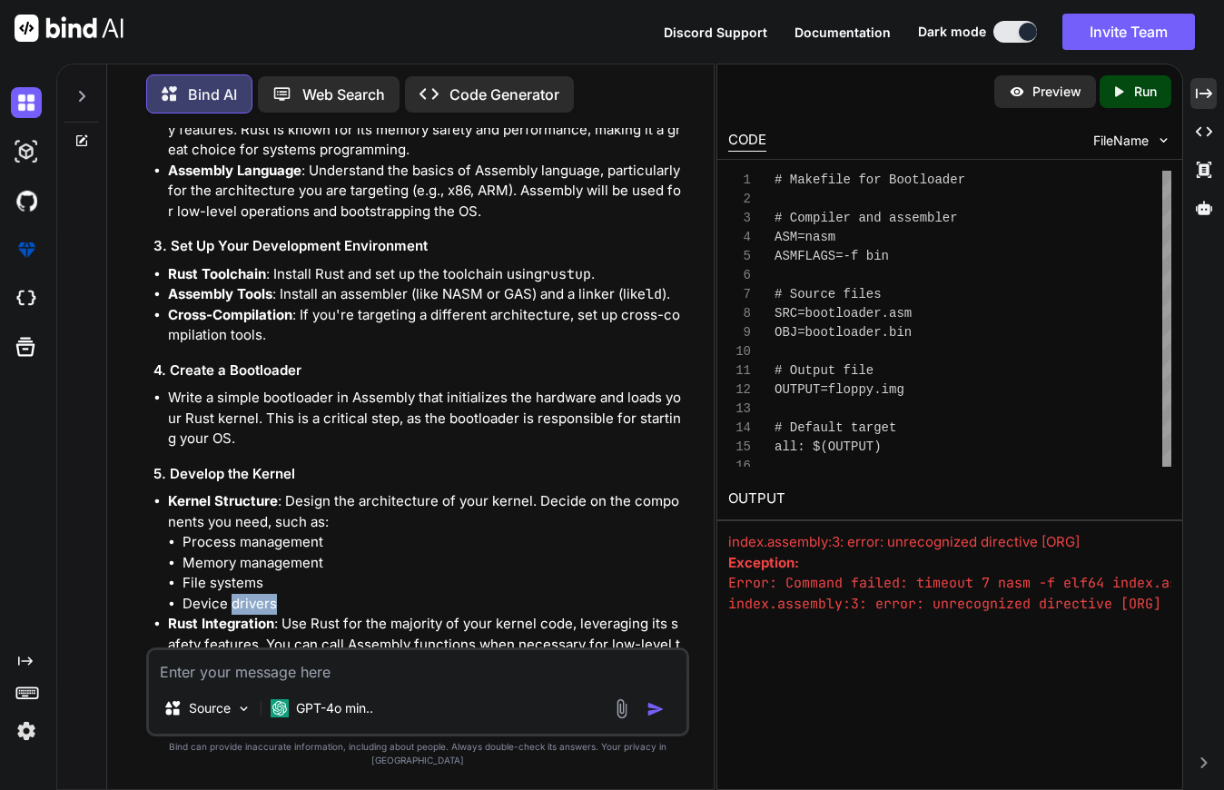
click at [229, 594] on li "Device drivers" at bounding box center [433, 604] width 503 height 21
click at [211, 512] on li "Kernel Structure : Design the architecture of your kernel. Decide on the compon…" at bounding box center [426, 552] width 517 height 123
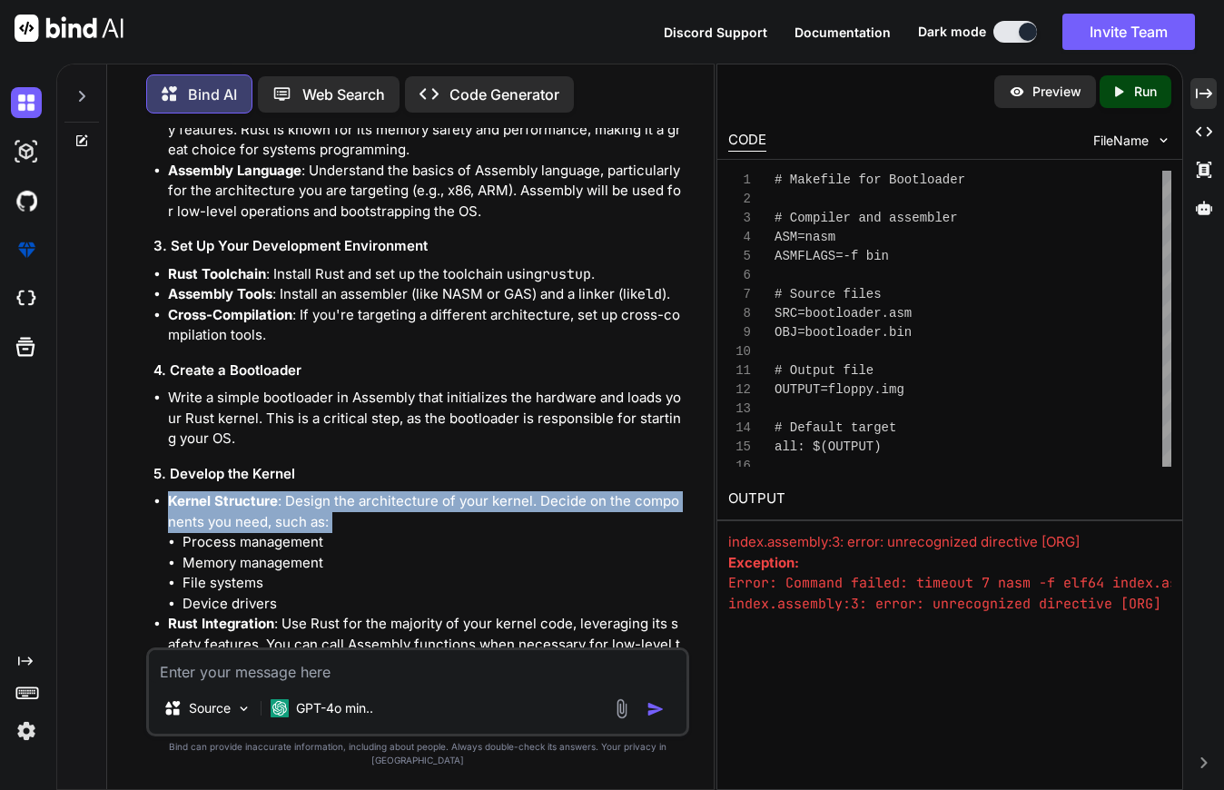
click at [211, 512] on li "Kernel Structure : Design the architecture of your kernel. Decide on the compon…" at bounding box center [426, 552] width 517 height 123
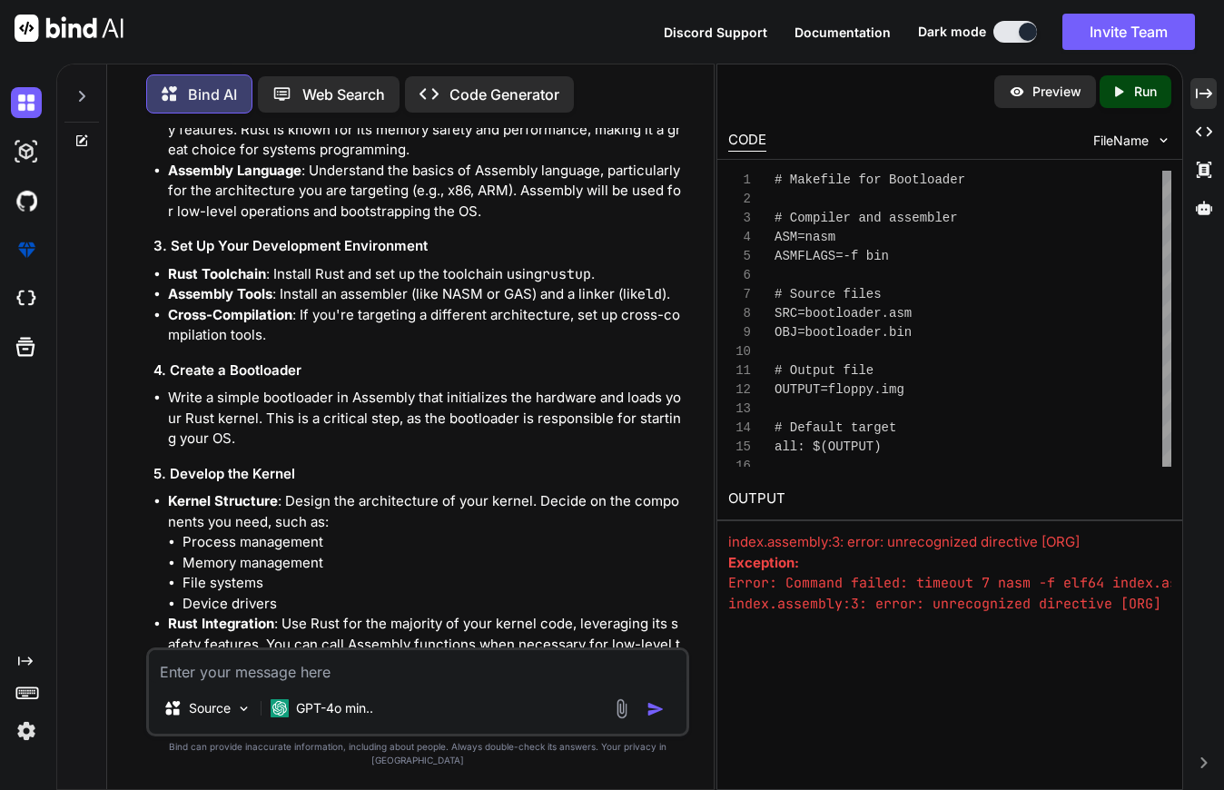
click at [216, 532] on li "Process management" at bounding box center [433, 542] width 503 height 21
click at [229, 553] on li "Memory management" at bounding box center [433, 563] width 503 height 21
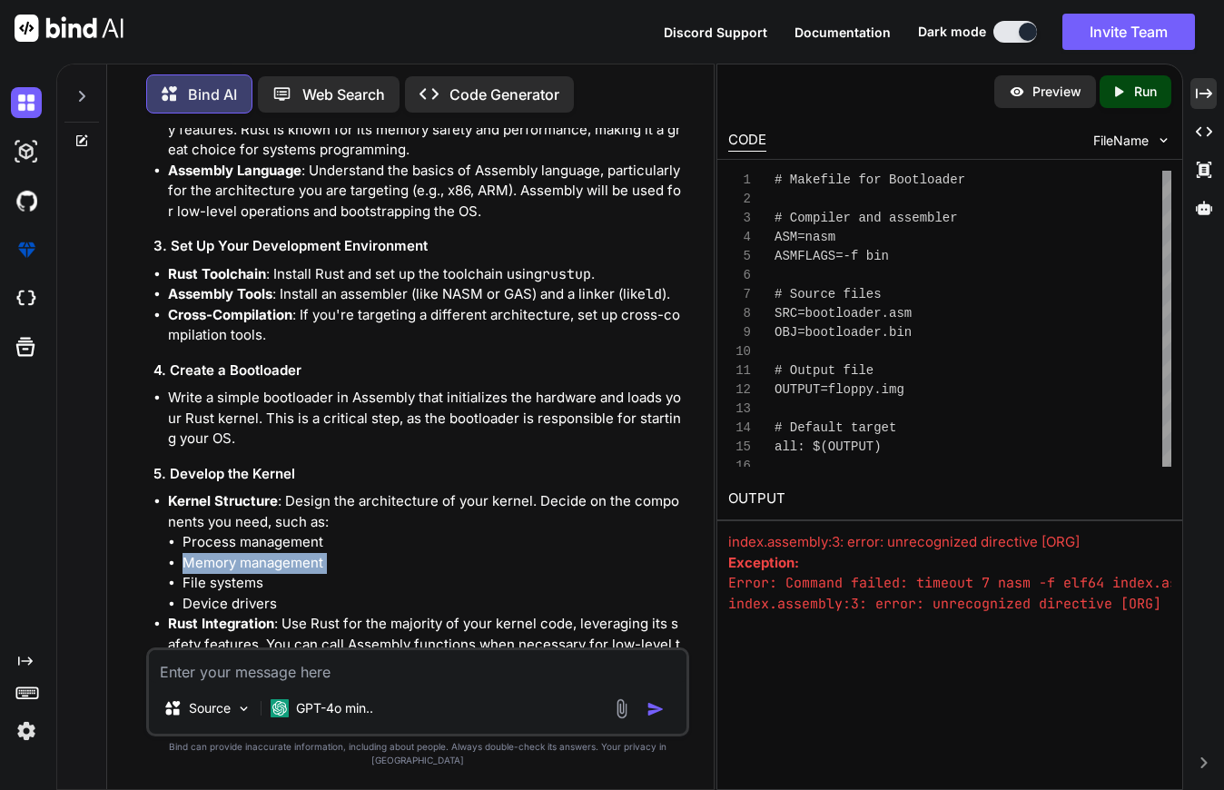
click at [229, 553] on li "Memory management" at bounding box center [433, 563] width 503 height 21
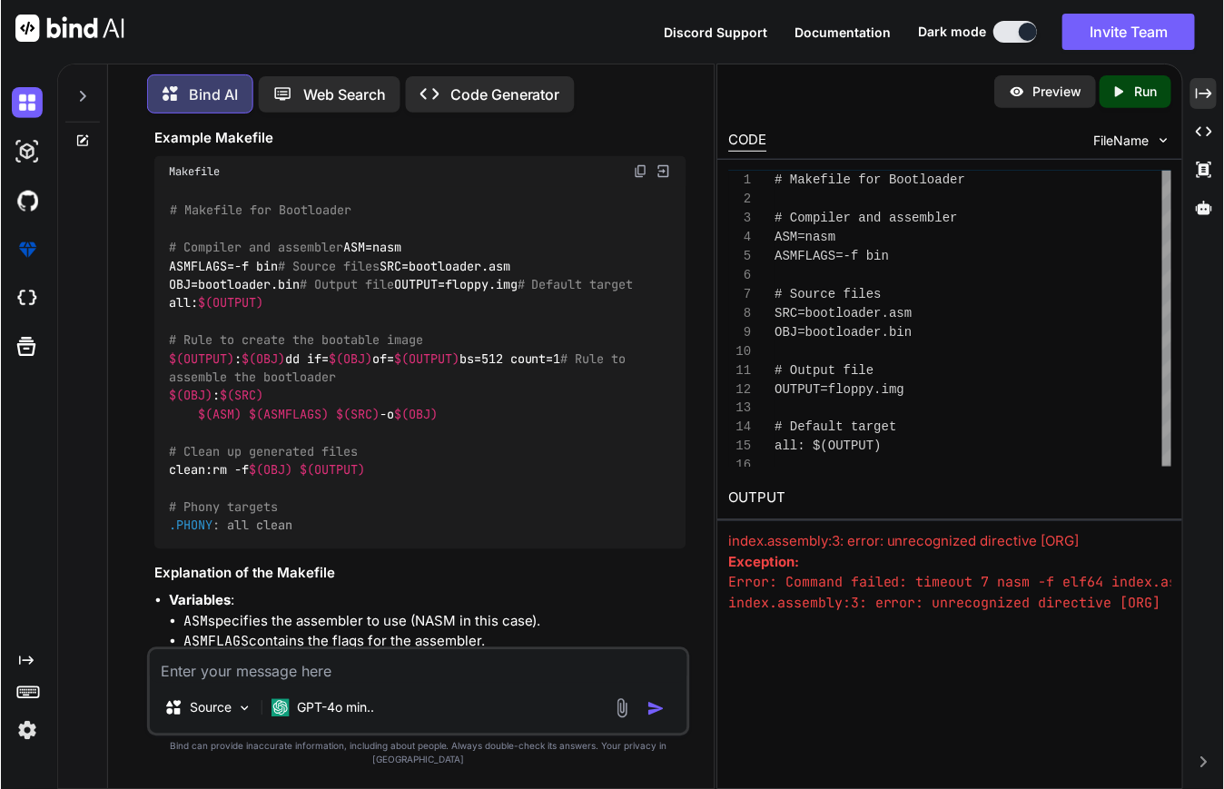
scroll to position [3576, 0]
